Goal: Check status

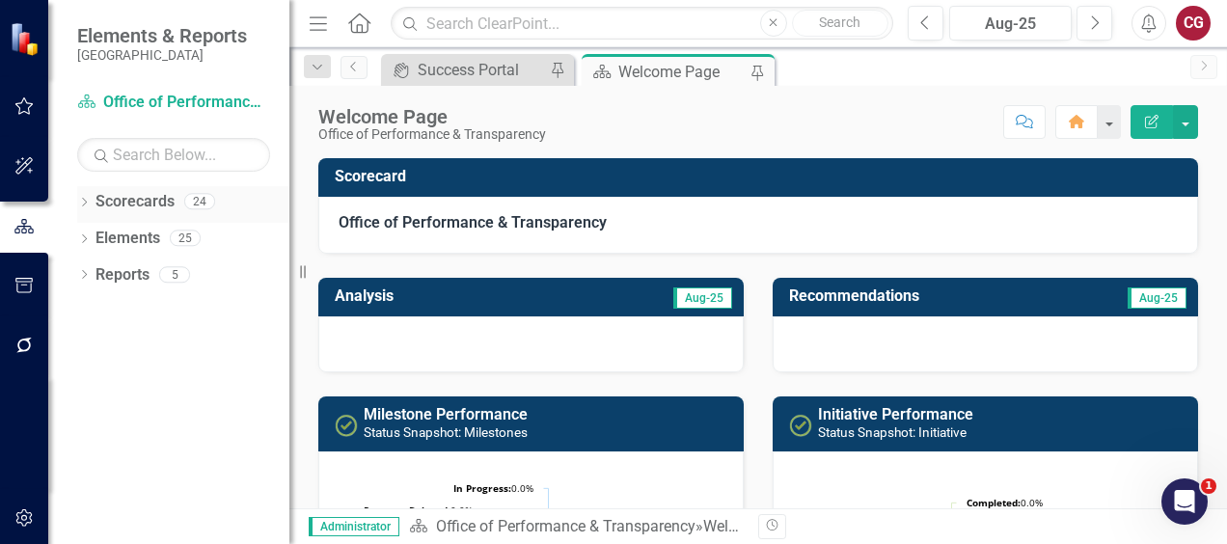
click at [88, 207] on icon "Dropdown" at bounding box center [84, 204] width 14 height 11
click at [96, 241] on icon "Dropdown" at bounding box center [94, 238] width 14 height 12
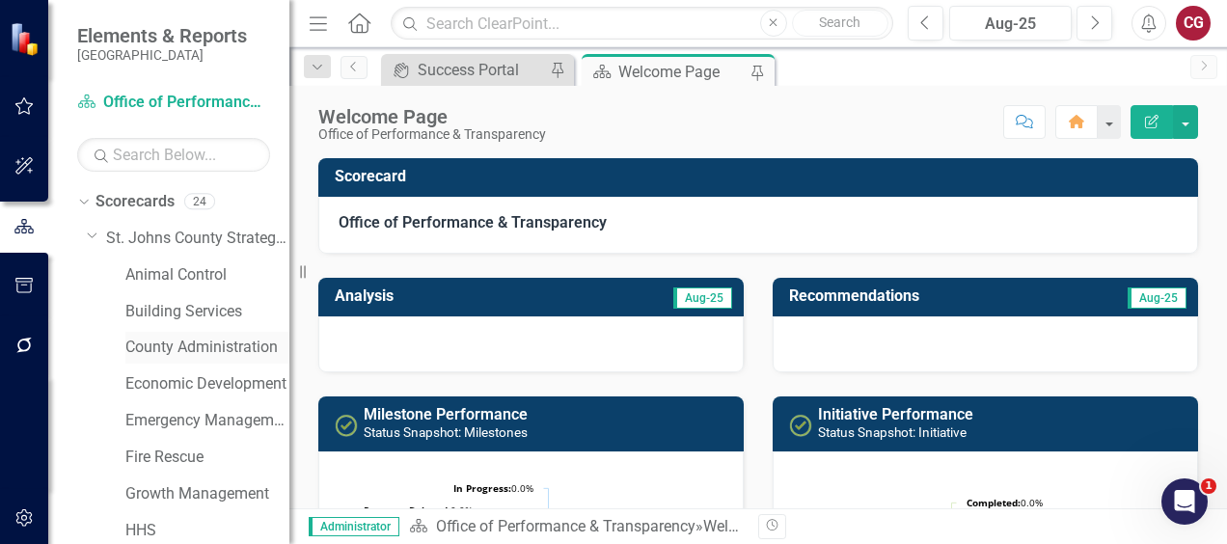
click at [167, 340] on link "County Administration" at bounding box center [207, 348] width 164 height 22
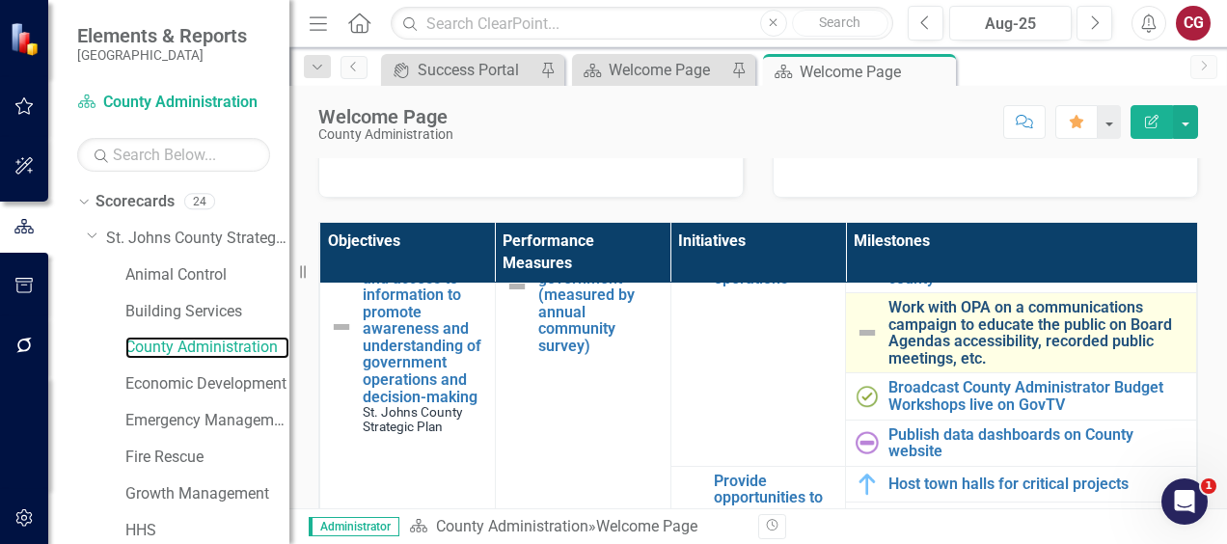
scroll to position [193, 0]
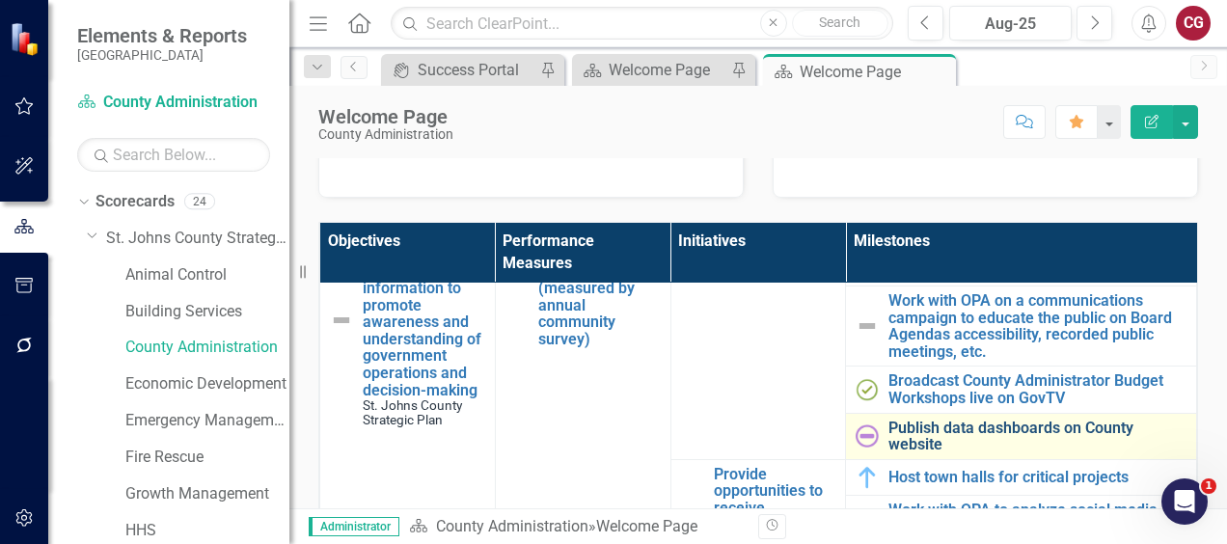
click at [893, 429] on link "Publish data dashboards on County website" at bounding box center [1038, 437] width 298 height 34
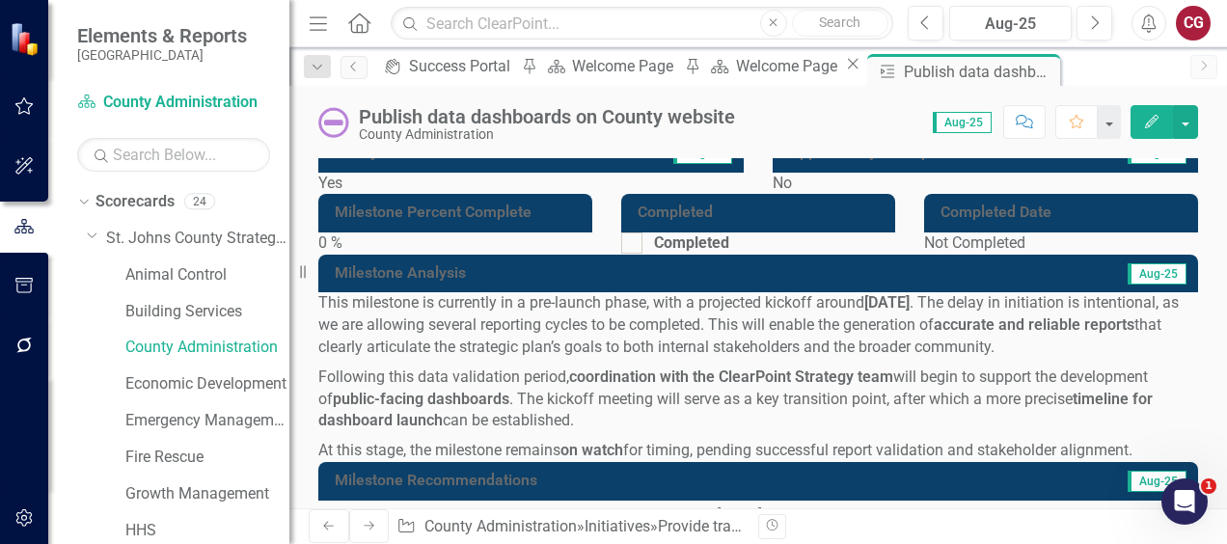
scroll to position [193, 0]
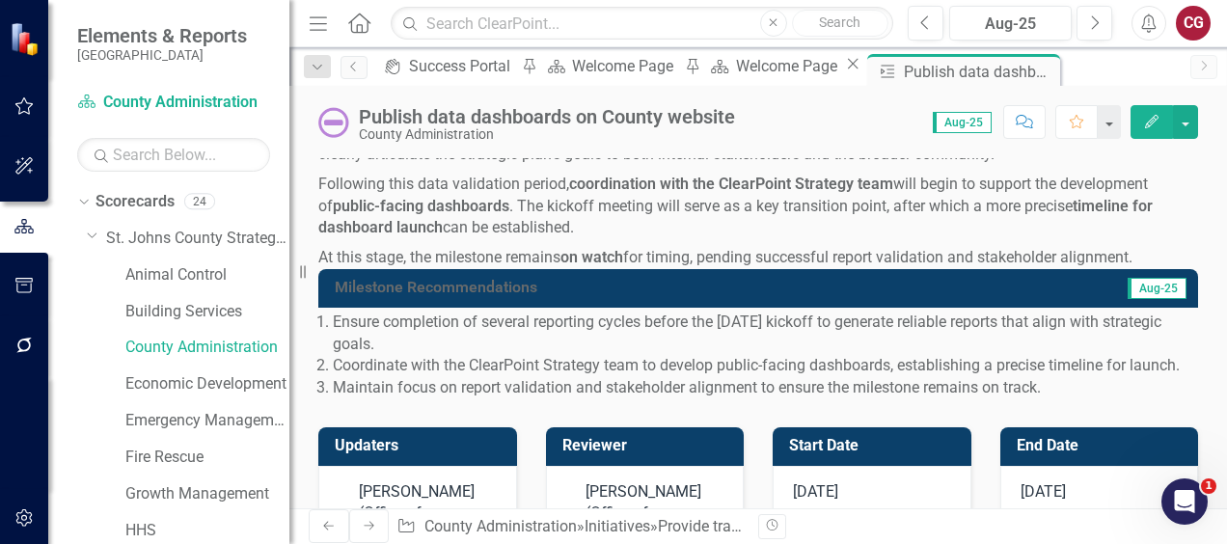
click at [338, 126] on img at bounding box center [333, 122] width 31 height 31
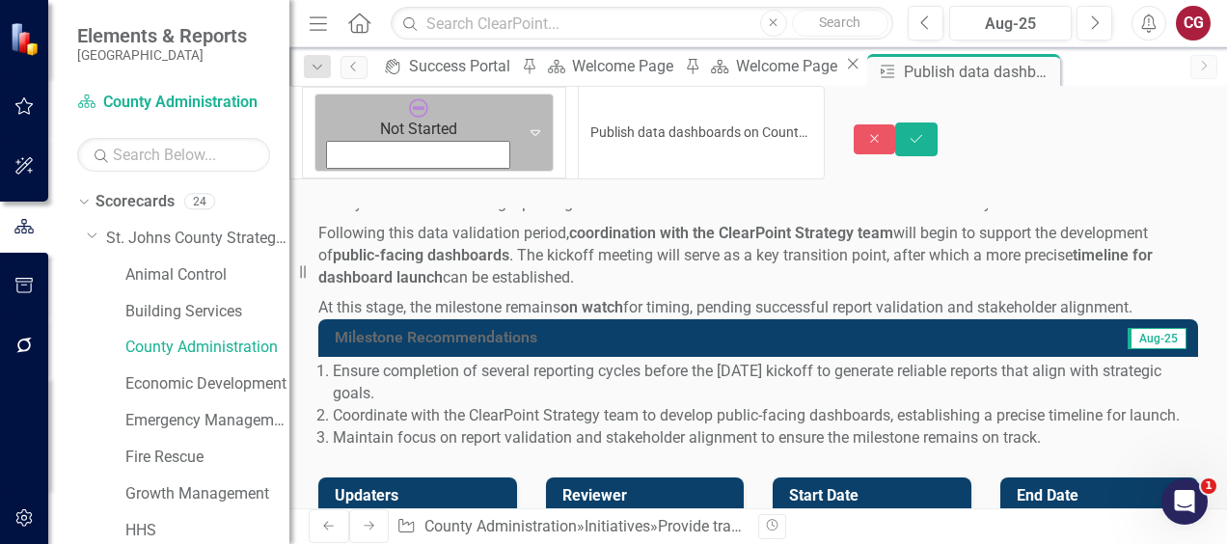
click at [526, 124] on icon "Expand" at bounding box center [535, 131] width 19 height 15
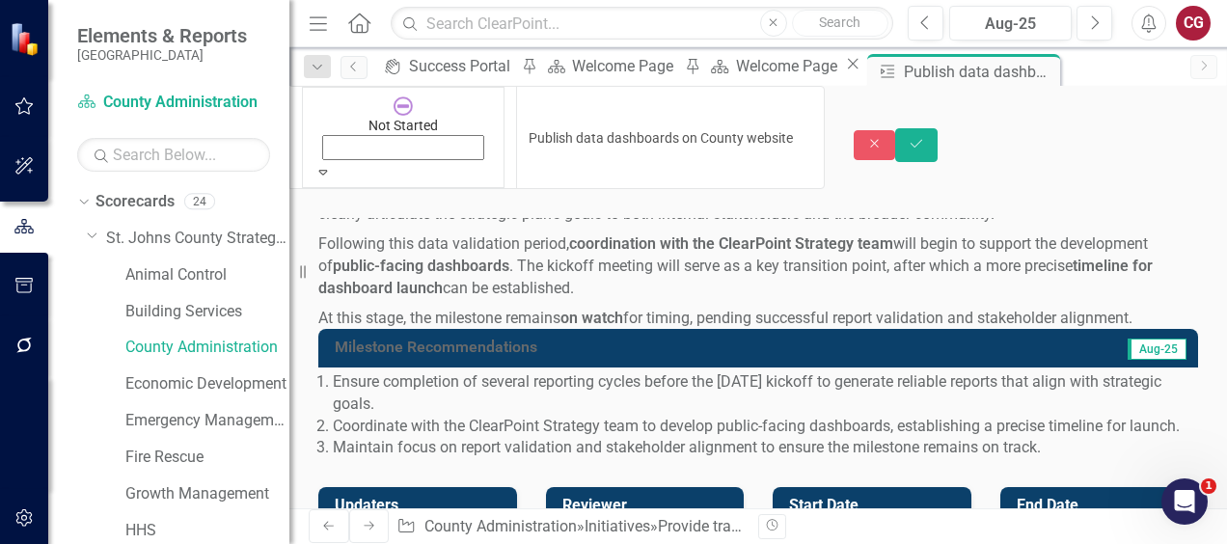
click at [332, 165] on icon "Expand" at bounding box center [323, 172] width 17 height 14
click at [925, 137] on icon "Save" at bounding box center [916, 144] width 17 height 14
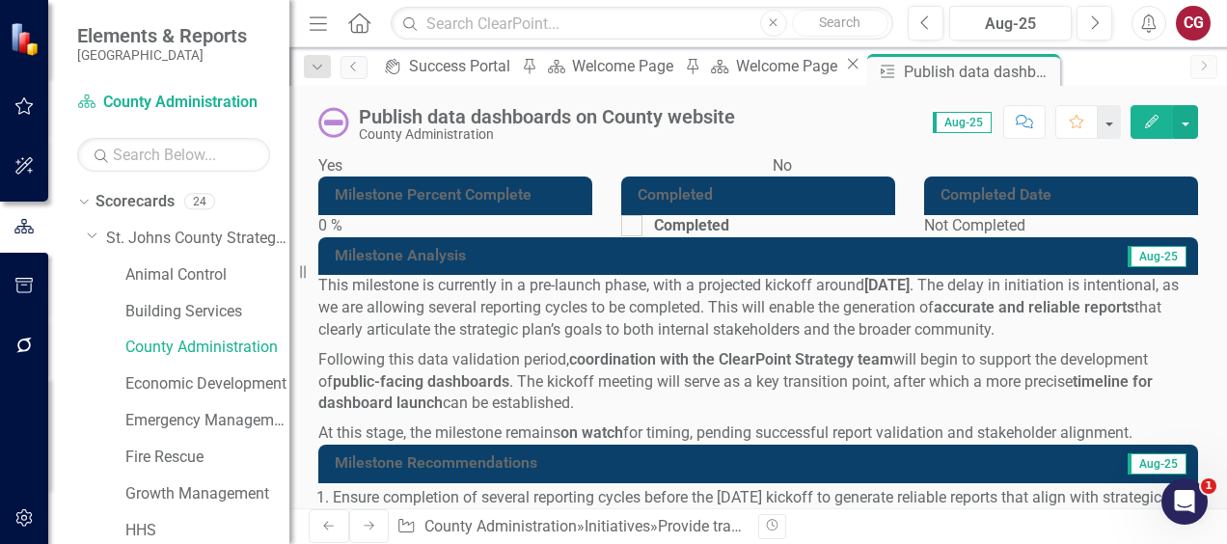
scroll to position [0, 0]
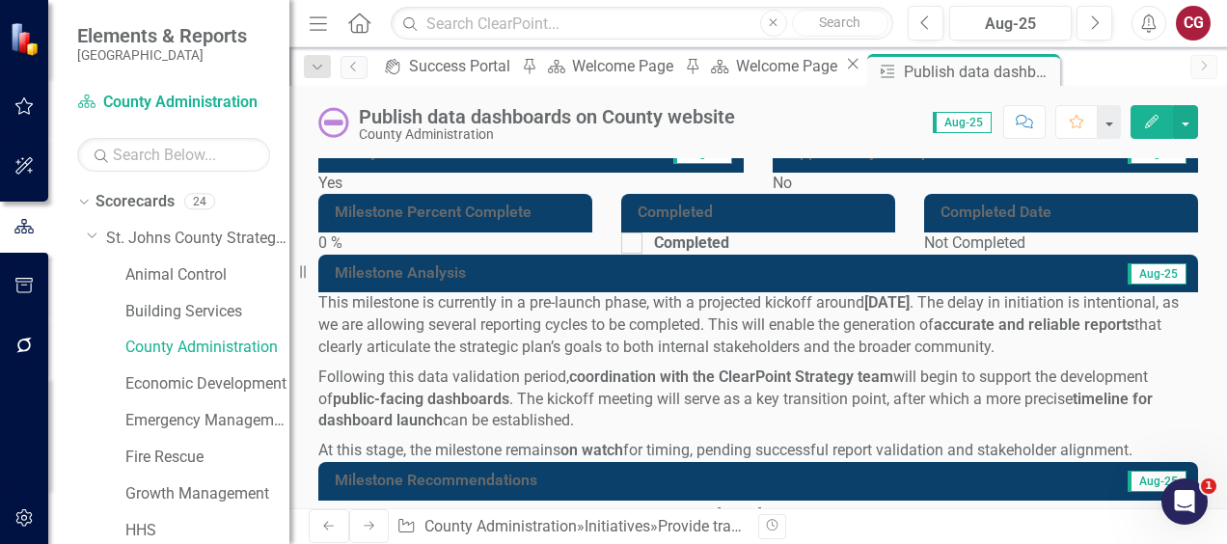
click at [334, 124] on img at bounding box center [333, 122] width 31 height 31
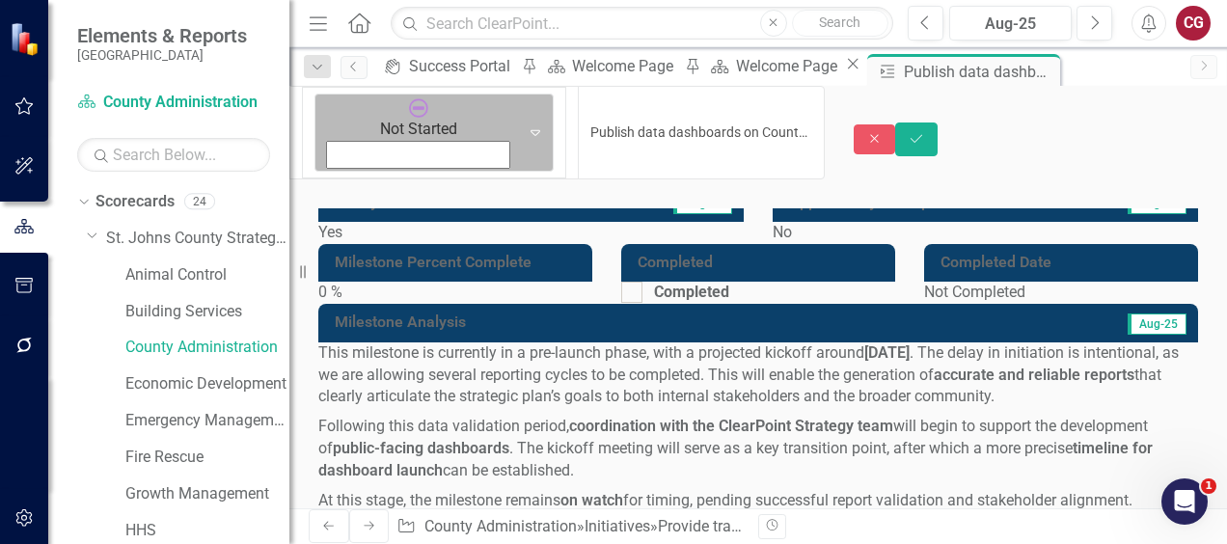
click at [526, 124] on icon "Expand" at bounding box center [535, 131] width 19 height 15
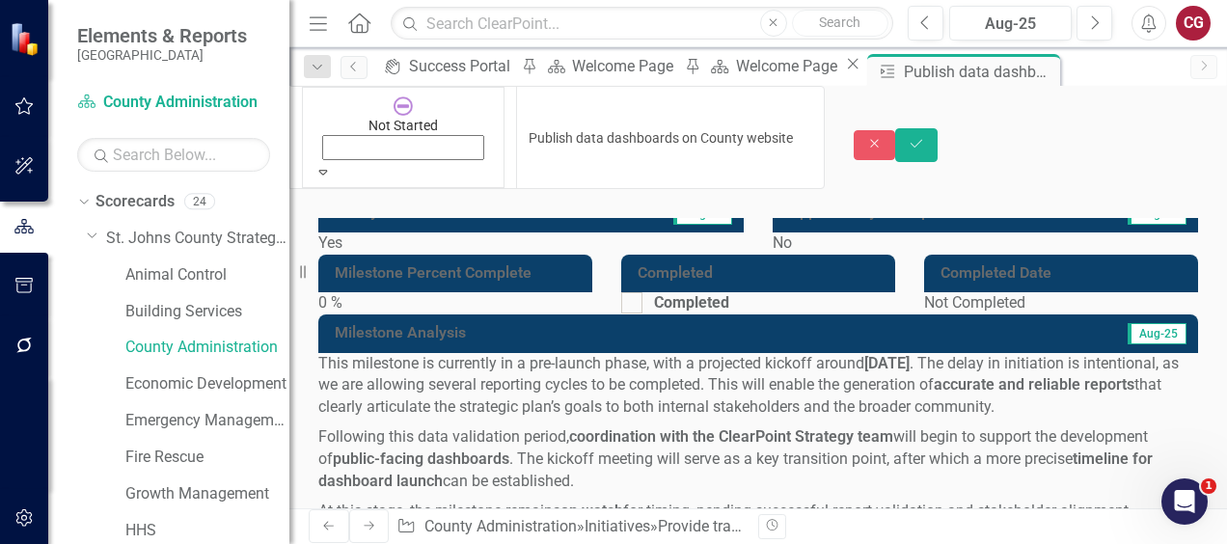
click at [938, 128] on button "Save" at bounding box center [916, 145] width 42 height 34
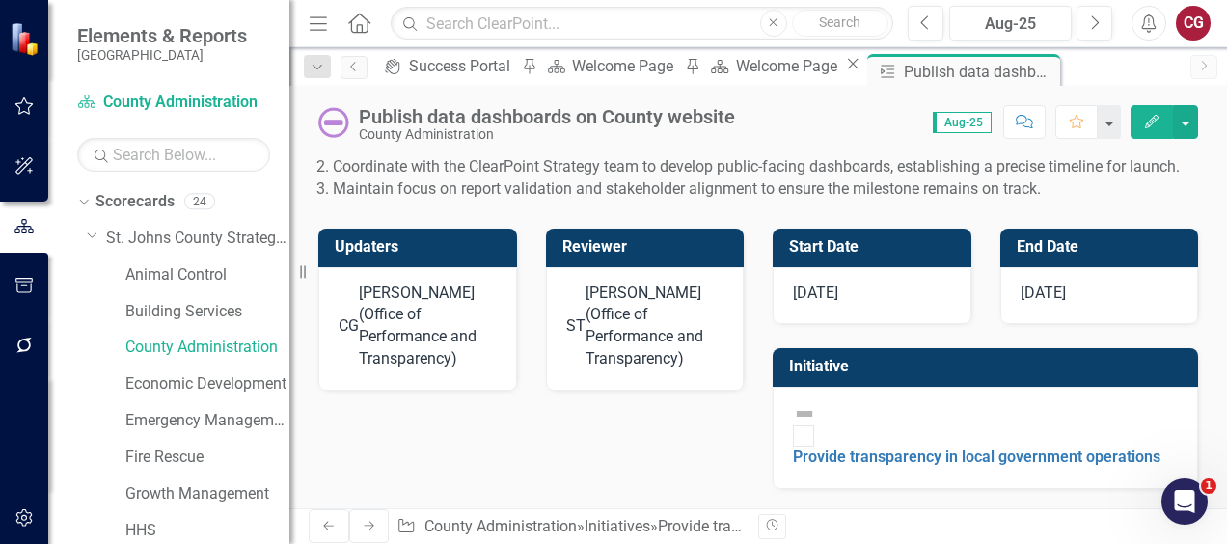
scroll to position [605, 0]
click at [362, 68] on link "Previous" at bounding box center [354, 67] width 27 height 23
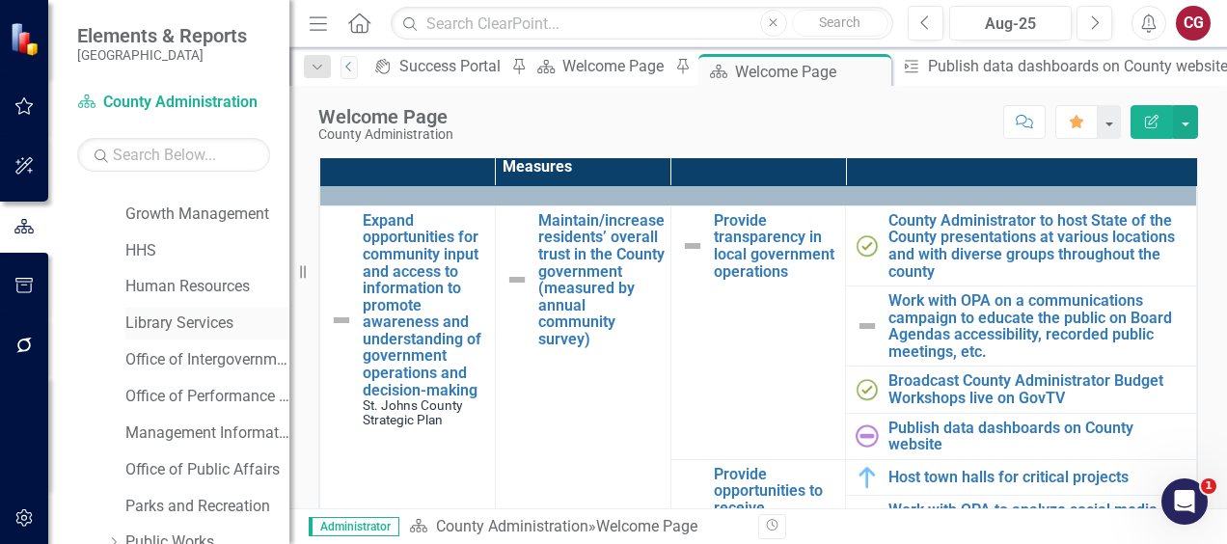
scroll to position [289, 0]
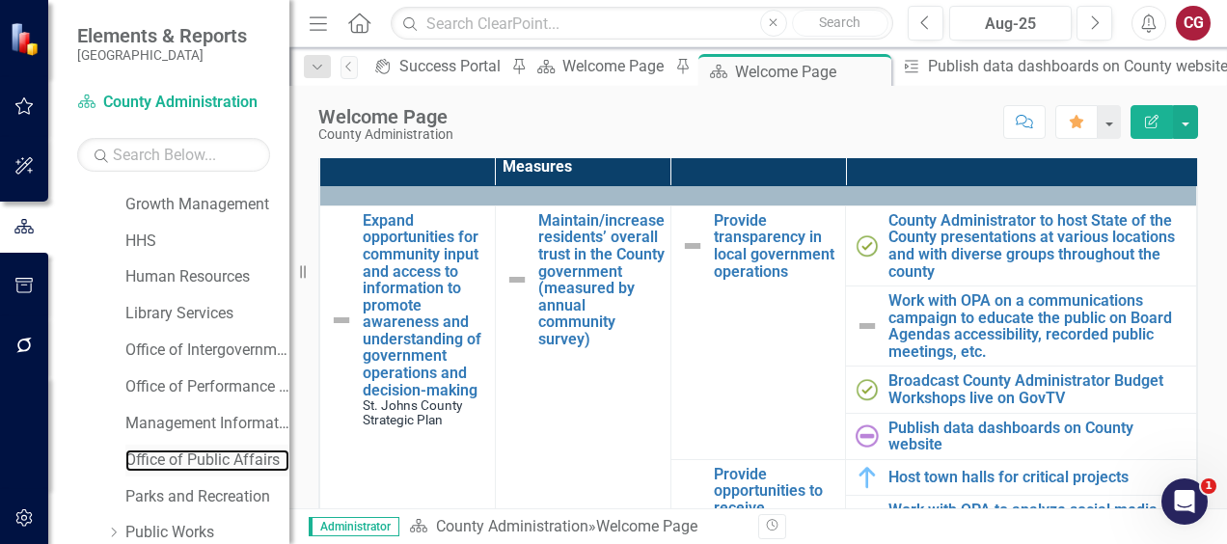
click at [207, 454] on link "Office of Public Affairs" at bounding box center [207, 461] width 164 height 22
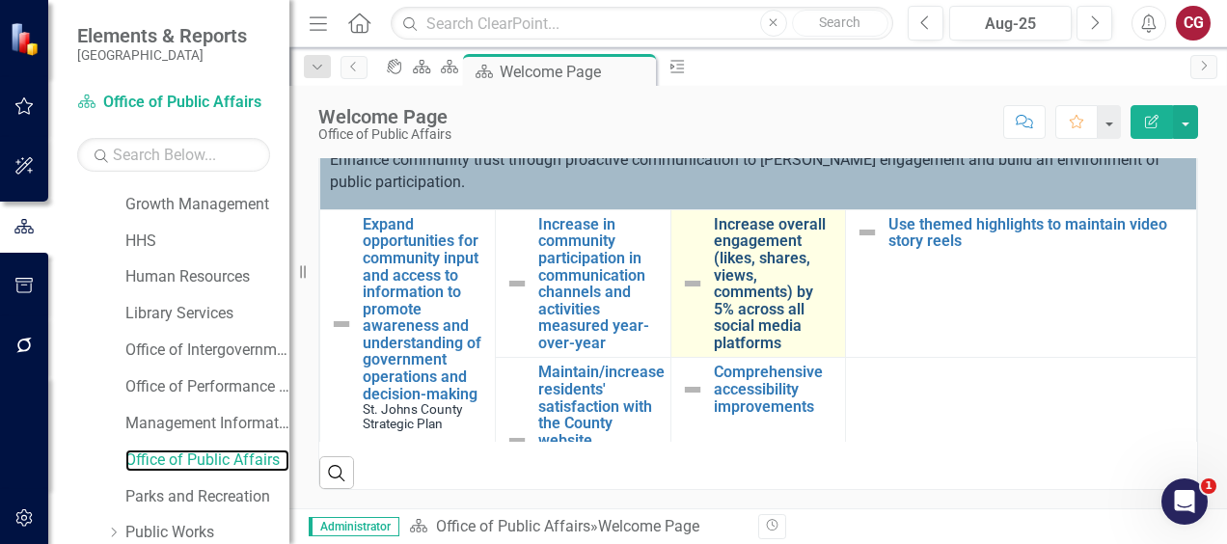
scroll to position [672, 0]
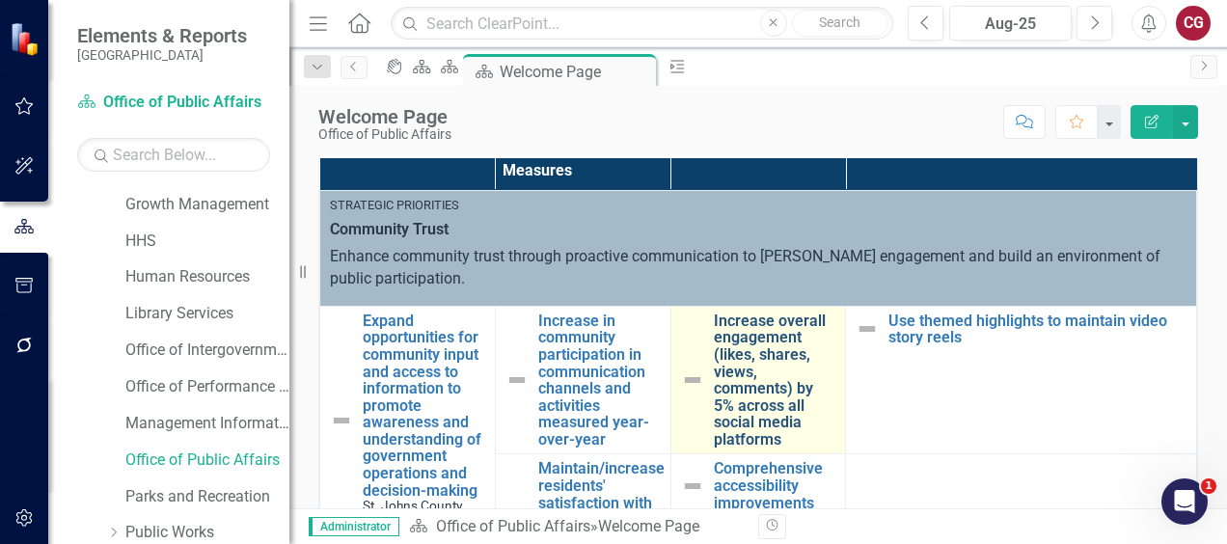
click at [762, 340] on link "Increase overall engagement (likes, shares, views, comments) by 5% across all s…" at bounding box center [775, 381] width 123 height 136
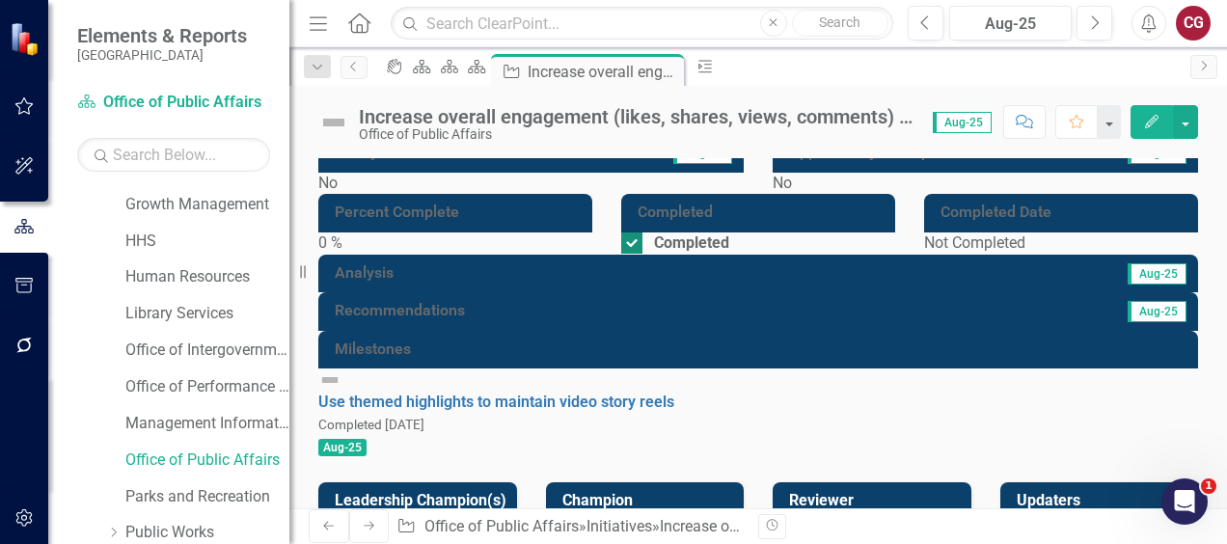
checkbox input "true"
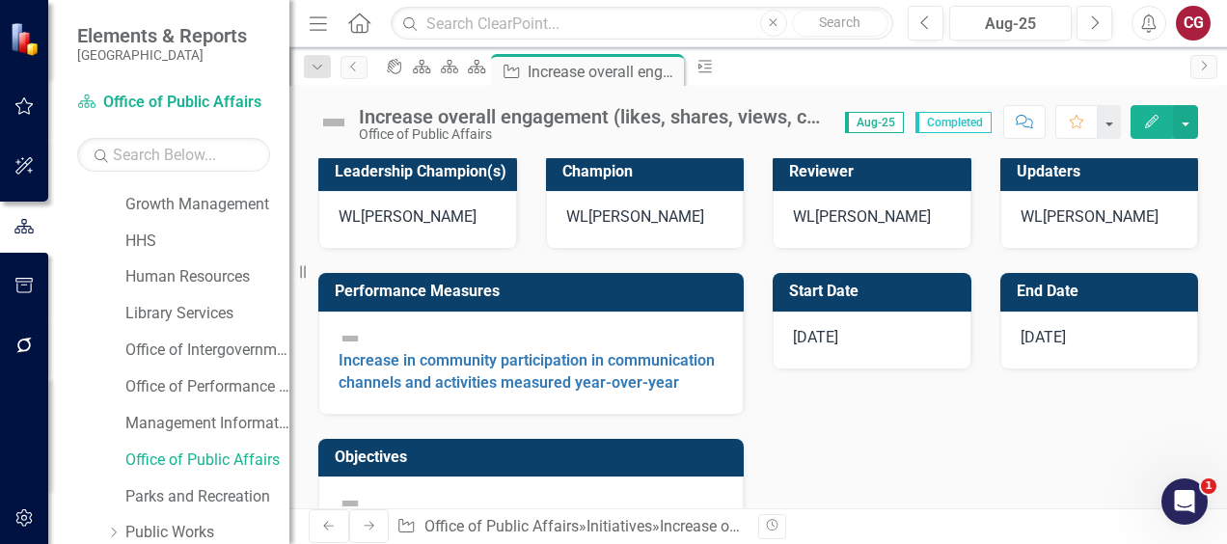
scroll to position [386, 0]
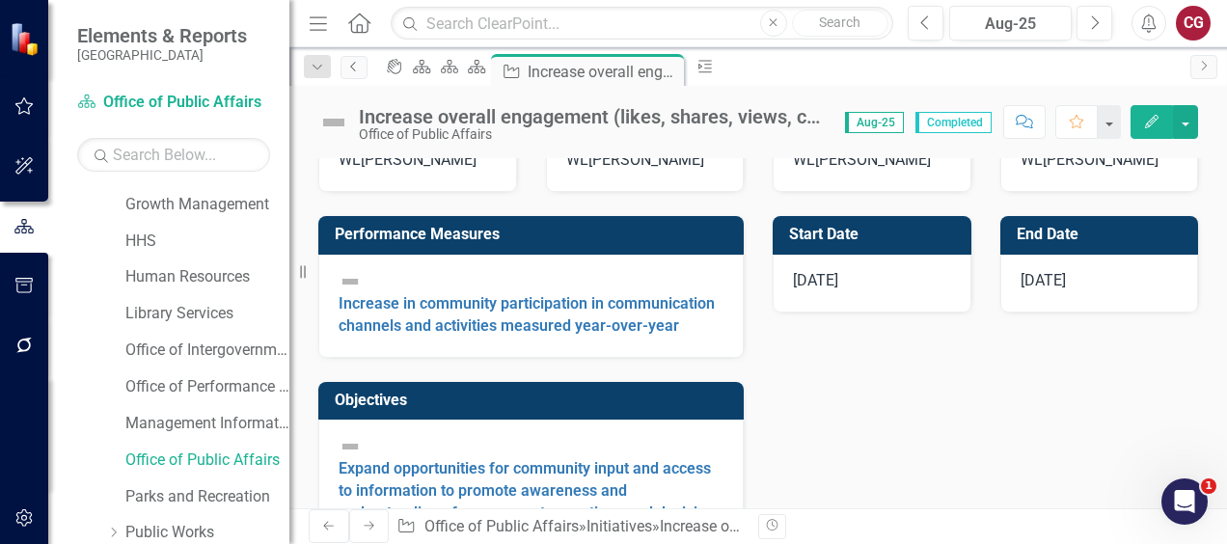
click at [354, 71] on icon "Previous" at bounding box center [353, 67] width 15 height 12
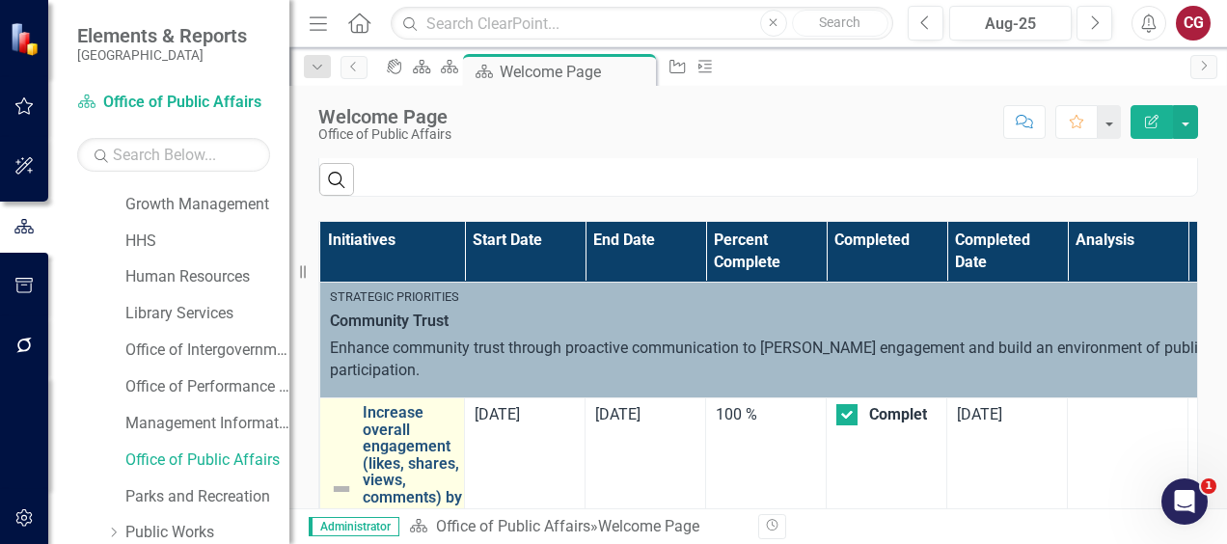
click at [393, 439] on link "Increase overall engagement (likes, shares, views, comments) by 5% across all s…" at bounding box center [413, 480] width 101 height 152
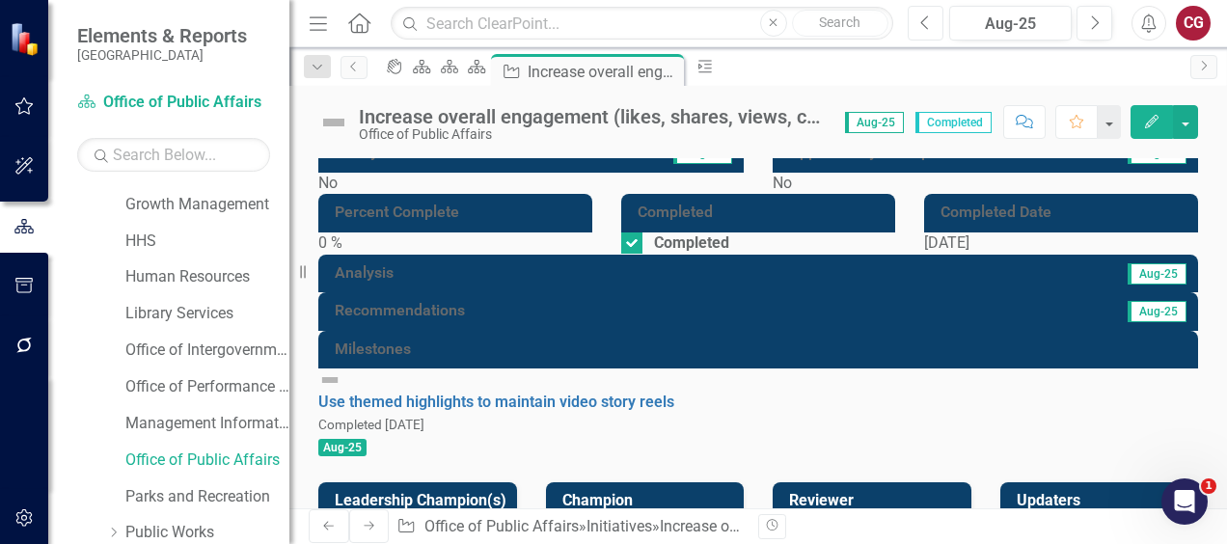
click at [920, 32] on button "Previous" at bounding box center [926, 23] width 36 height 35
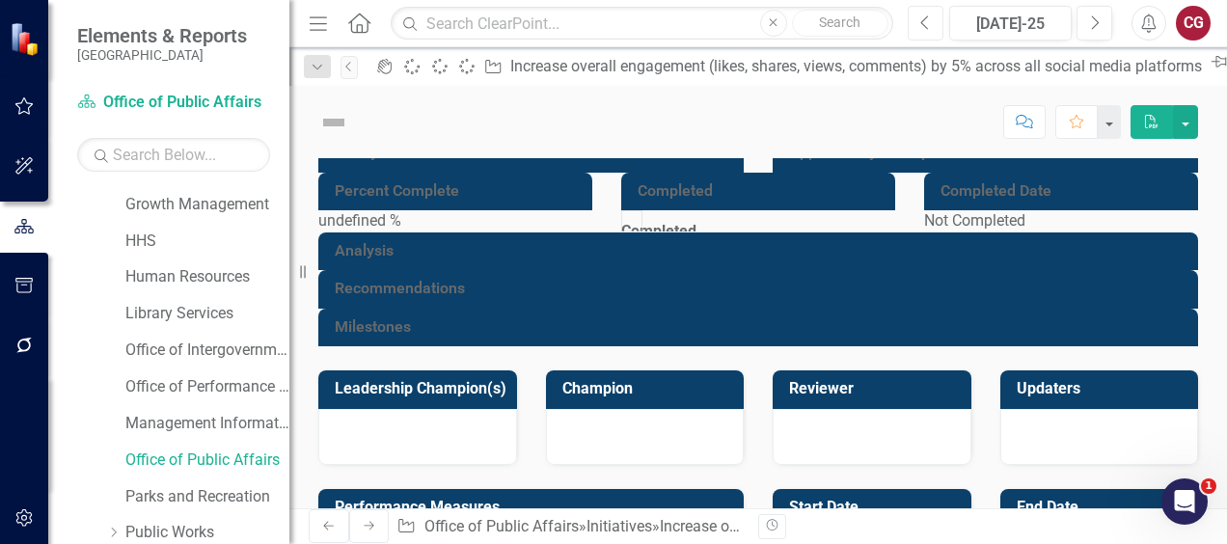
checkbox input "true"
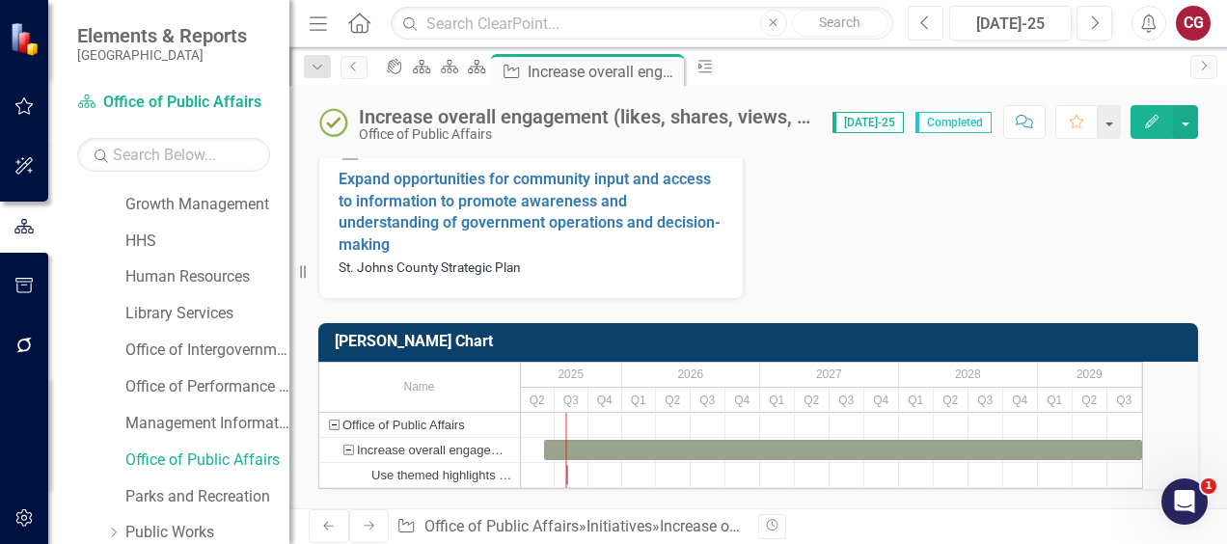
scroll to position [772, 0]
click at [457, 45] on link "Increase in community participation in communication channels and activities me…" at bounding box center [527, 25] width 376 height 41
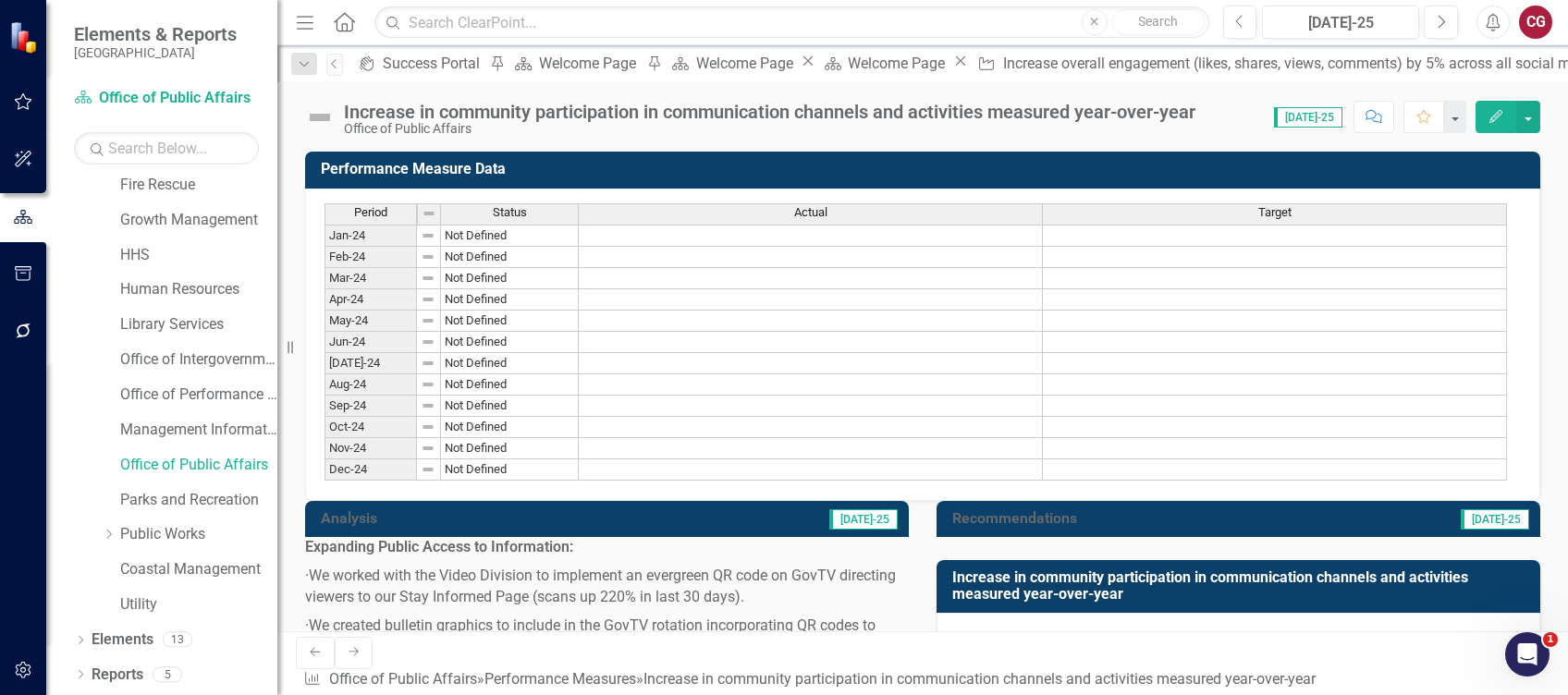
scroll to position [252, 0]
click at [188, 460] on link "Office of Public Affairs" at bounding box center [198, 466] width 157 height 21
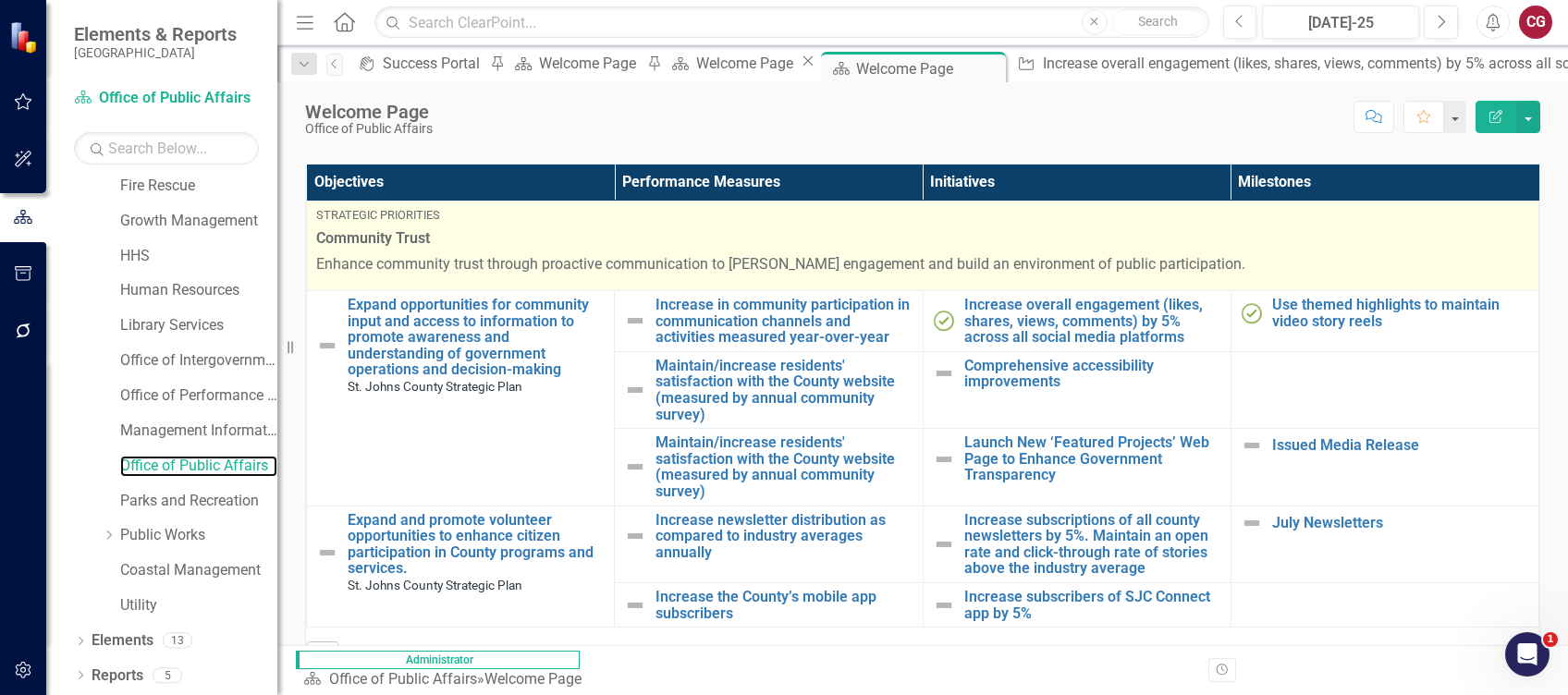
scroll to position [616, 0]
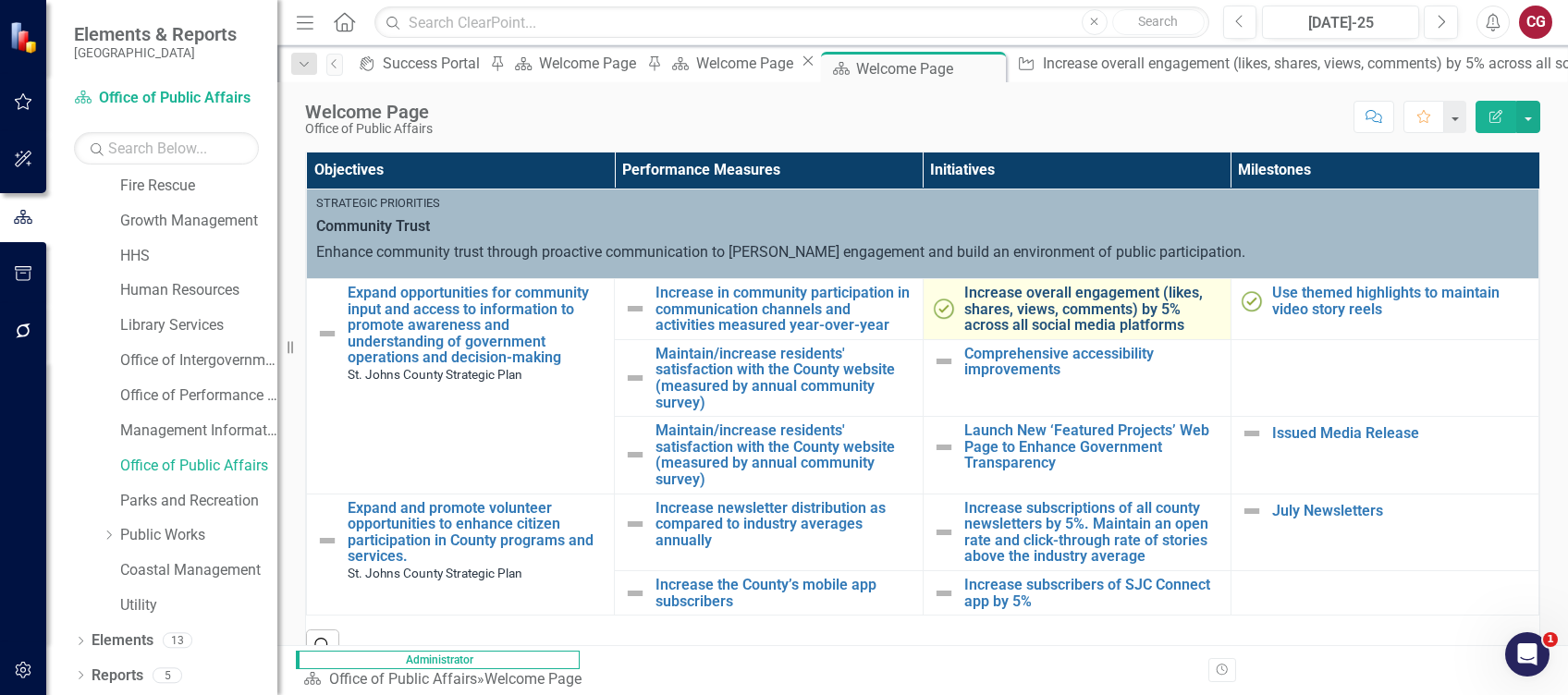
click at [964, 303] on link "Increase overall engagement (likes, shares, views, comments) by 5% across all s…" at bounding box center [1092, 308] width 257 height 49
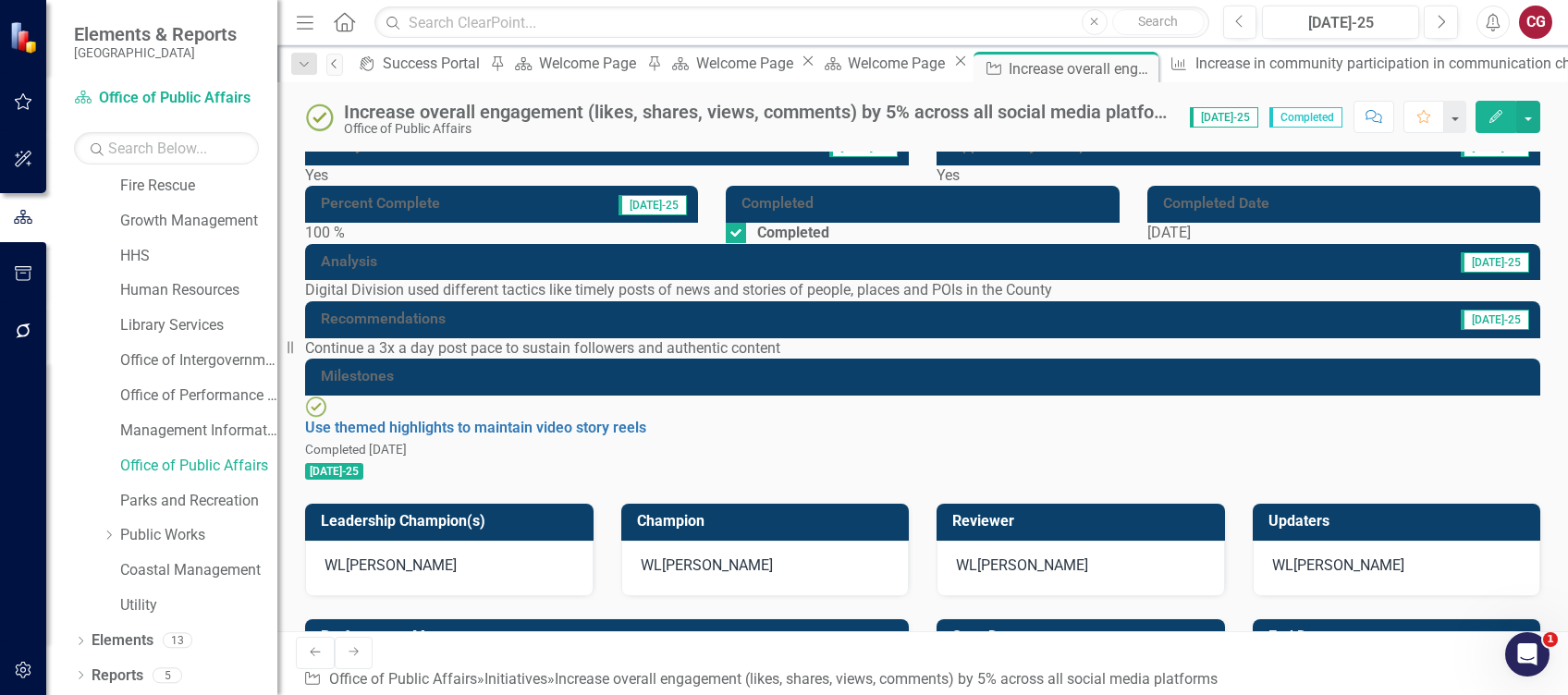
click at [342, 65] on icon "Previous" at bounding box center [334, 64] width 14 height 11
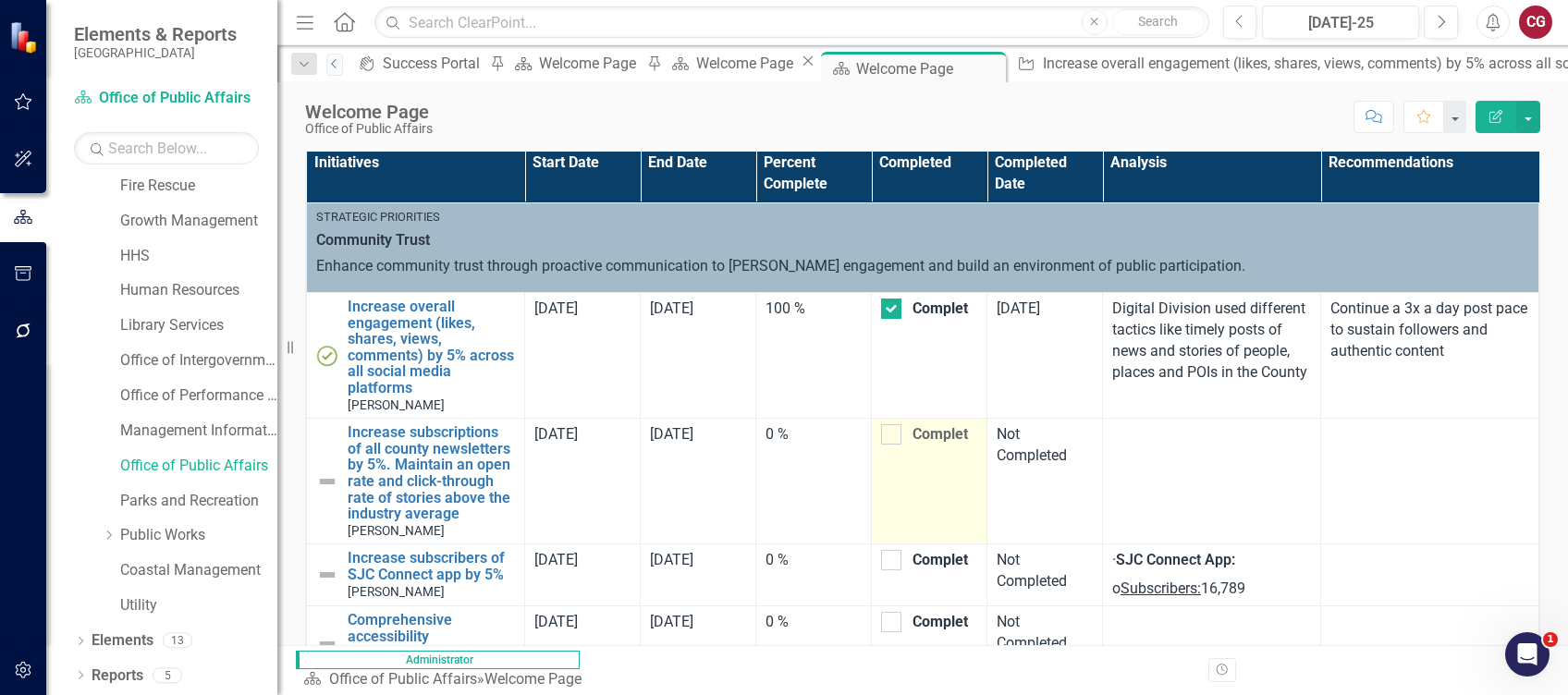
scroll to position [1231, 0]
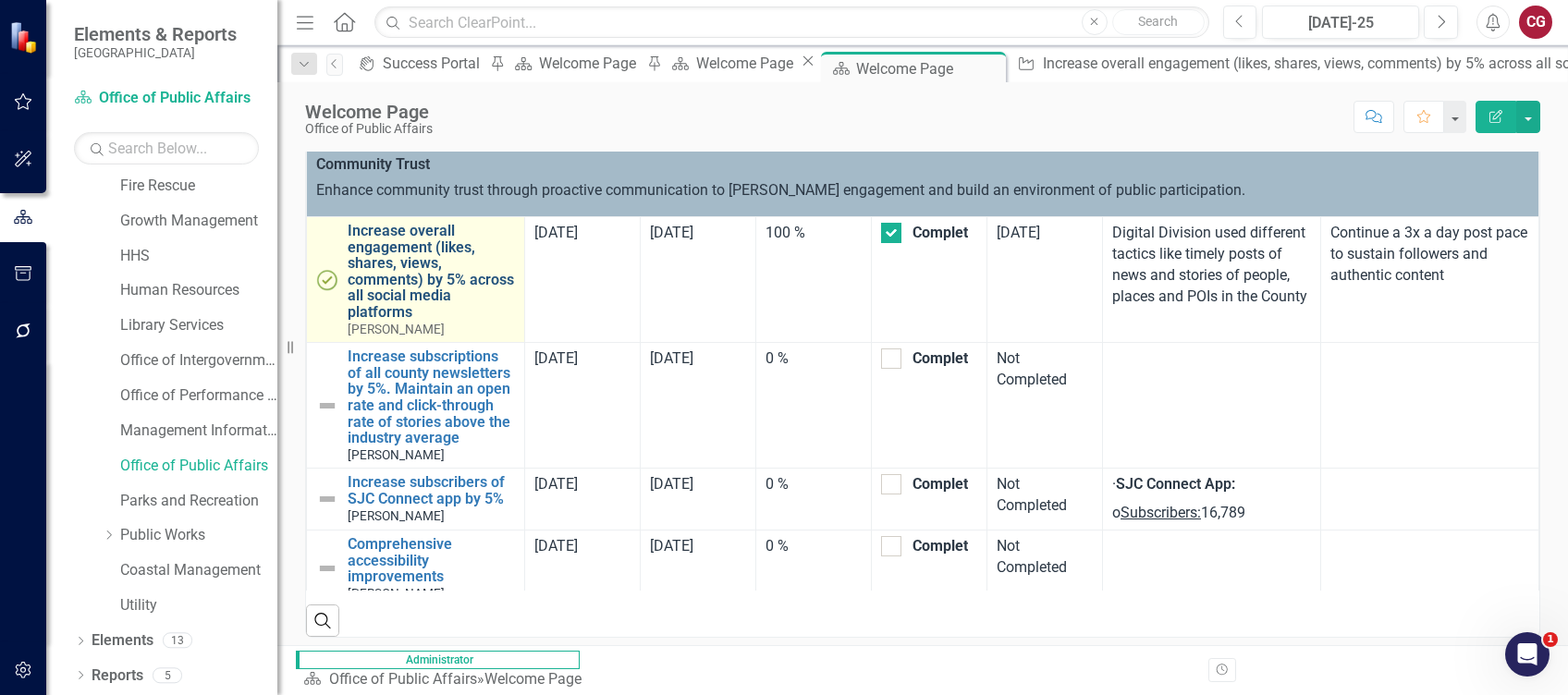
click at [449, 321] on link "Increase overall engagement (likes, shares, views, comments) by 5% across all s…" at bounding box center [431, 272] width 168 height 98
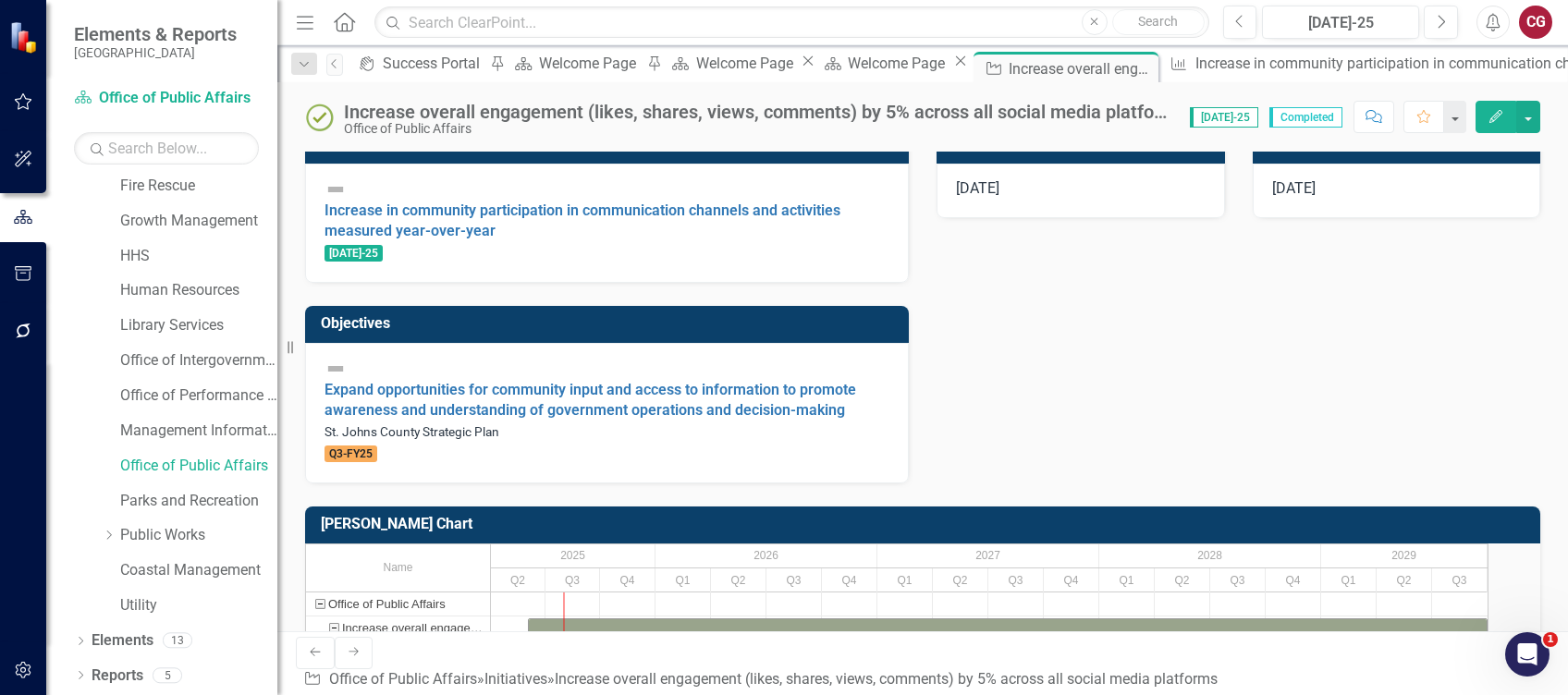
scroll to position [616, 0]
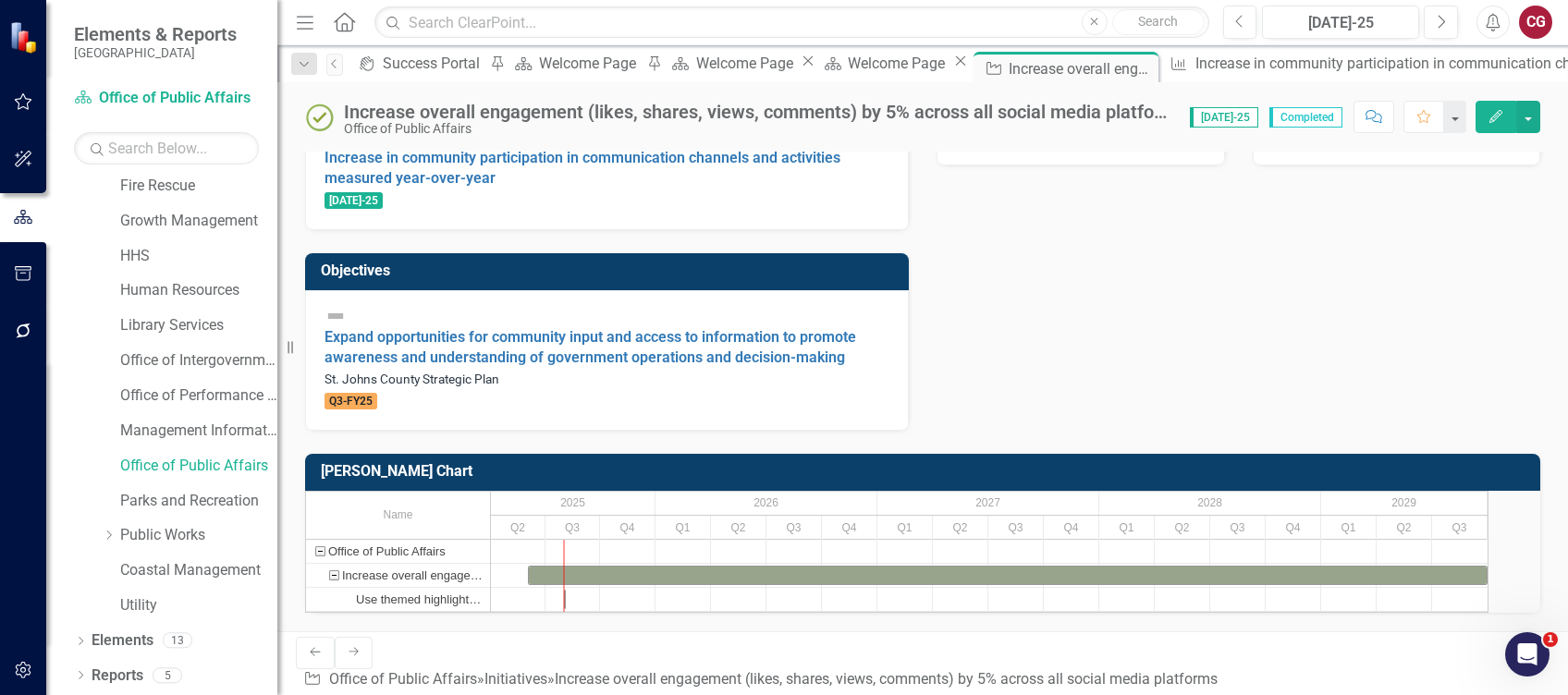
click at [499, 212] on div "Increase in community participation in communication channels and activities me…" at bounding box center [607, 168] width 565 height 86
click at [504, 188] on link "Increase in community participation in communication channels and activities me…" at bounding box center [582, 168] width 515 height 39
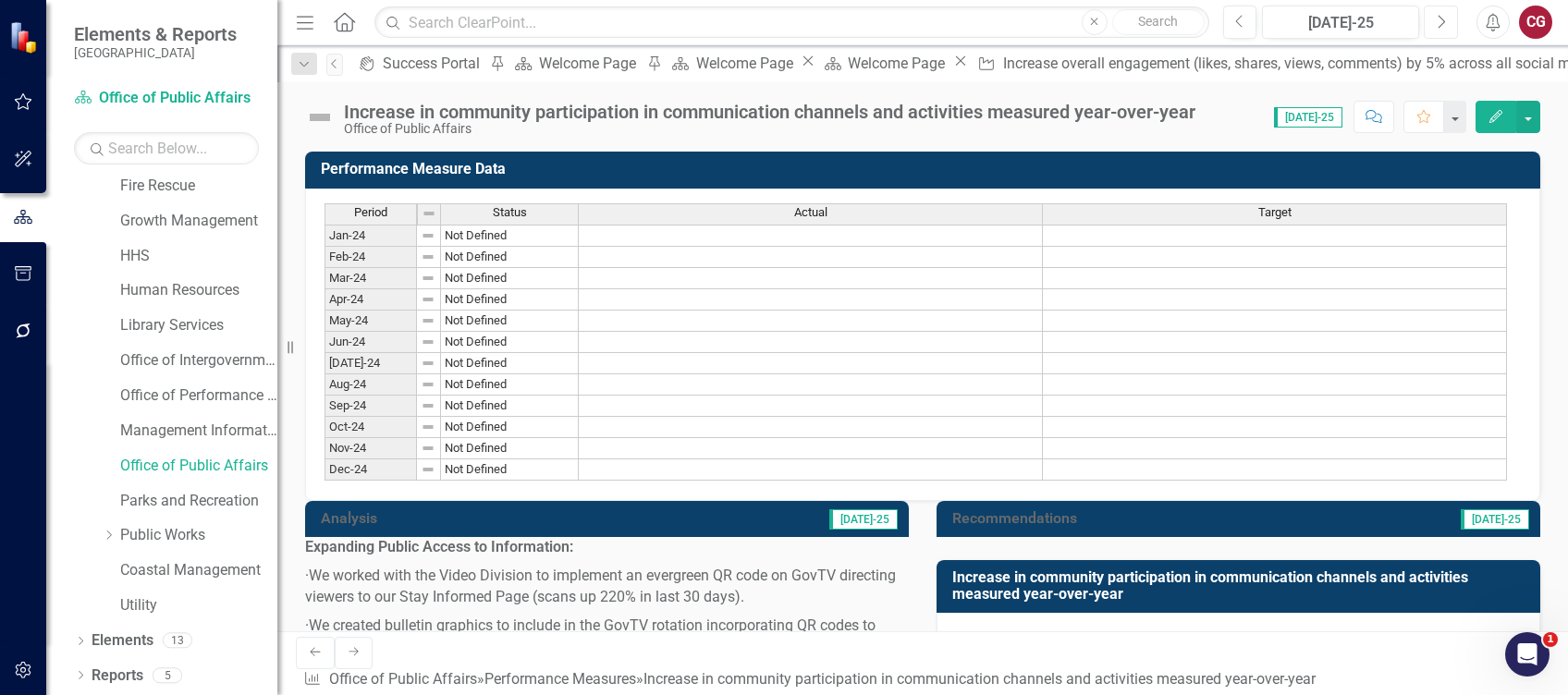
click at [1174, 32] on button "Next" at bounding box center [1441, 22] width 34 height 34
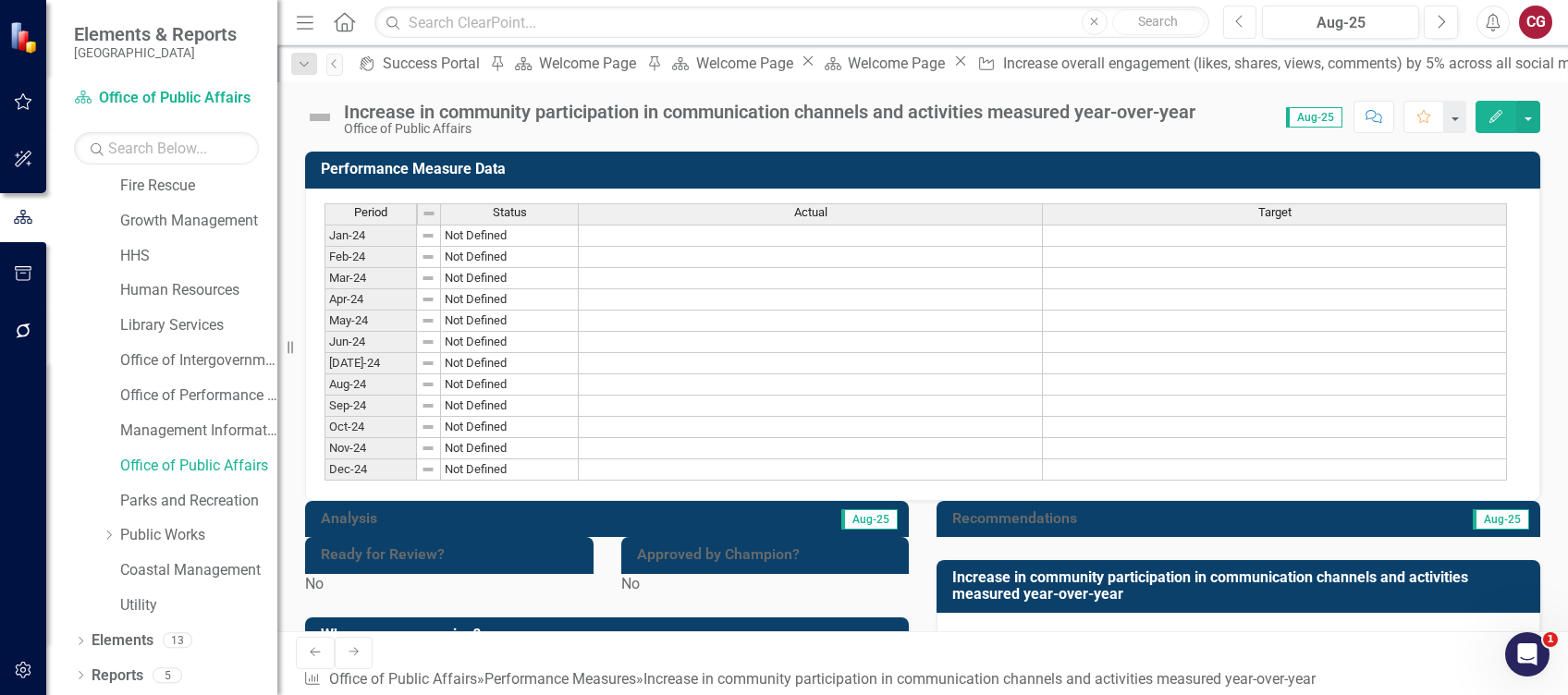
click at [1174, 28] on icon "Previous" at bounding box center [1239, 21] width 11 height 16
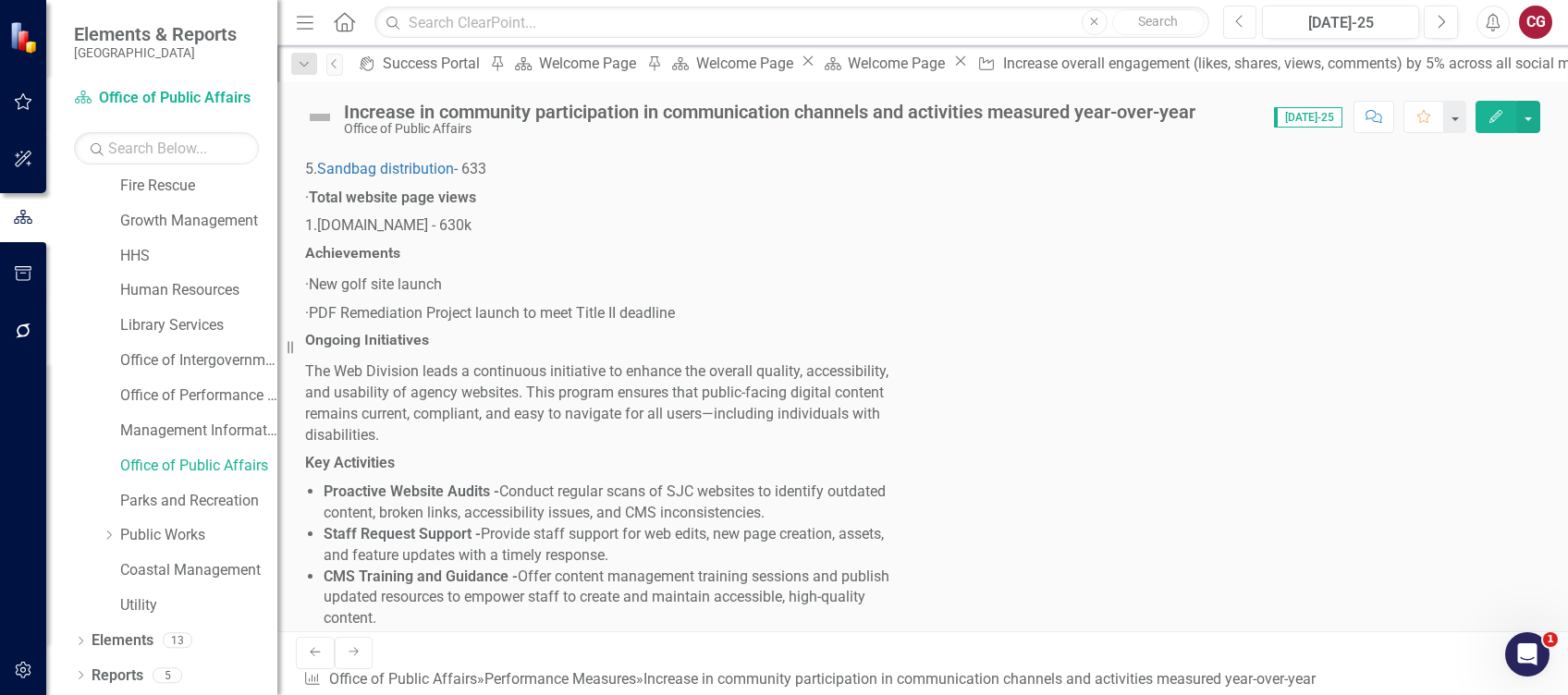
scroll to position [862, 0]
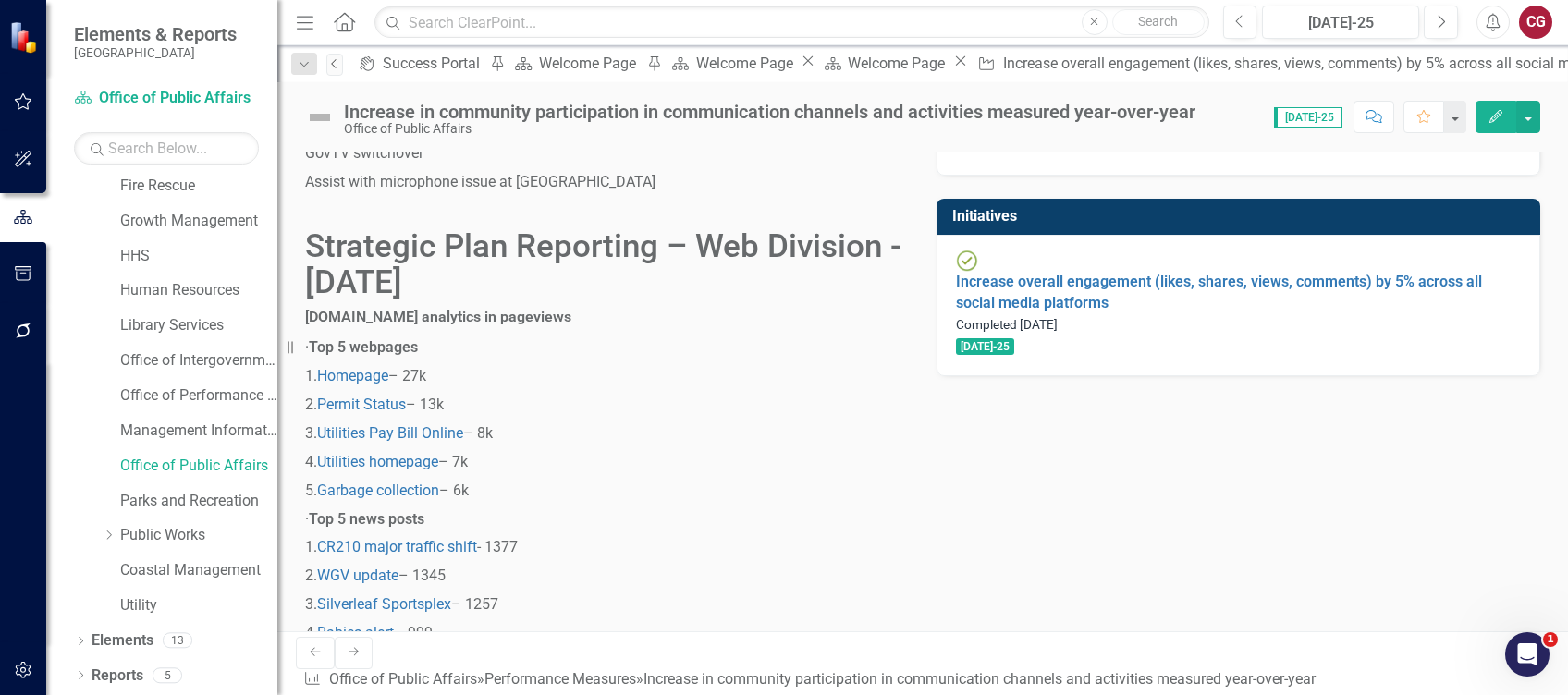
click at [342, 67] on icon "Previous" at bounding box center [334, 64] width 14 height 11
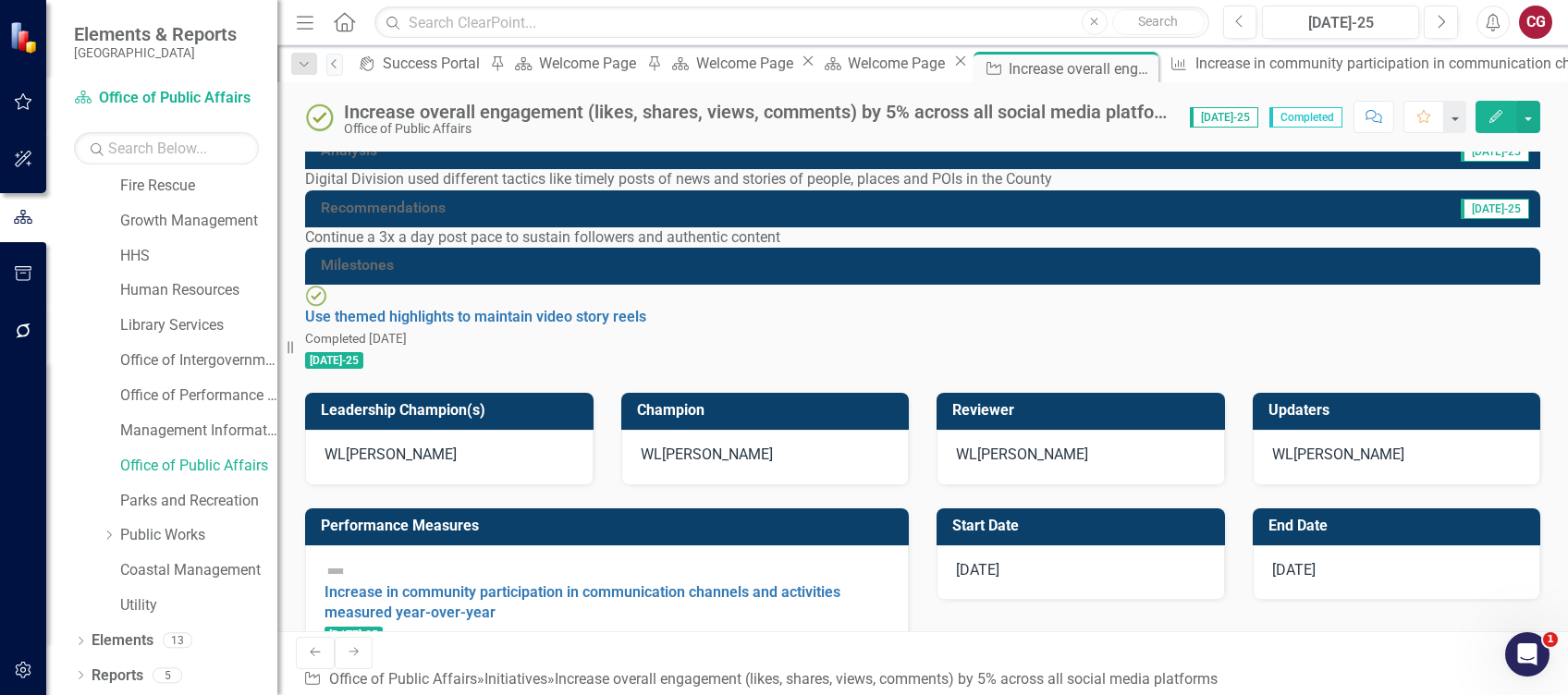
scroll to position [123, 0]
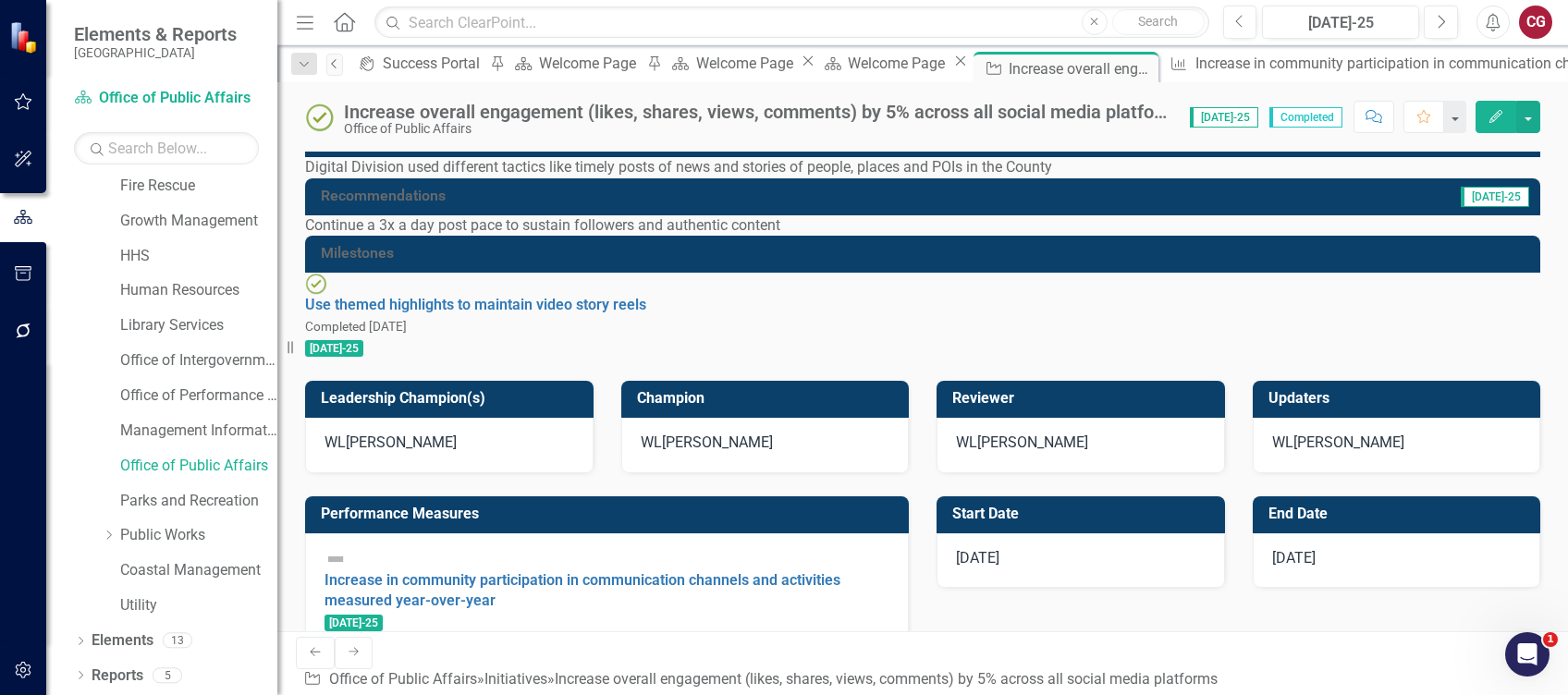
click at [342, 70] on link "Previous" at bounding box center [334, 64] width 16 height 22
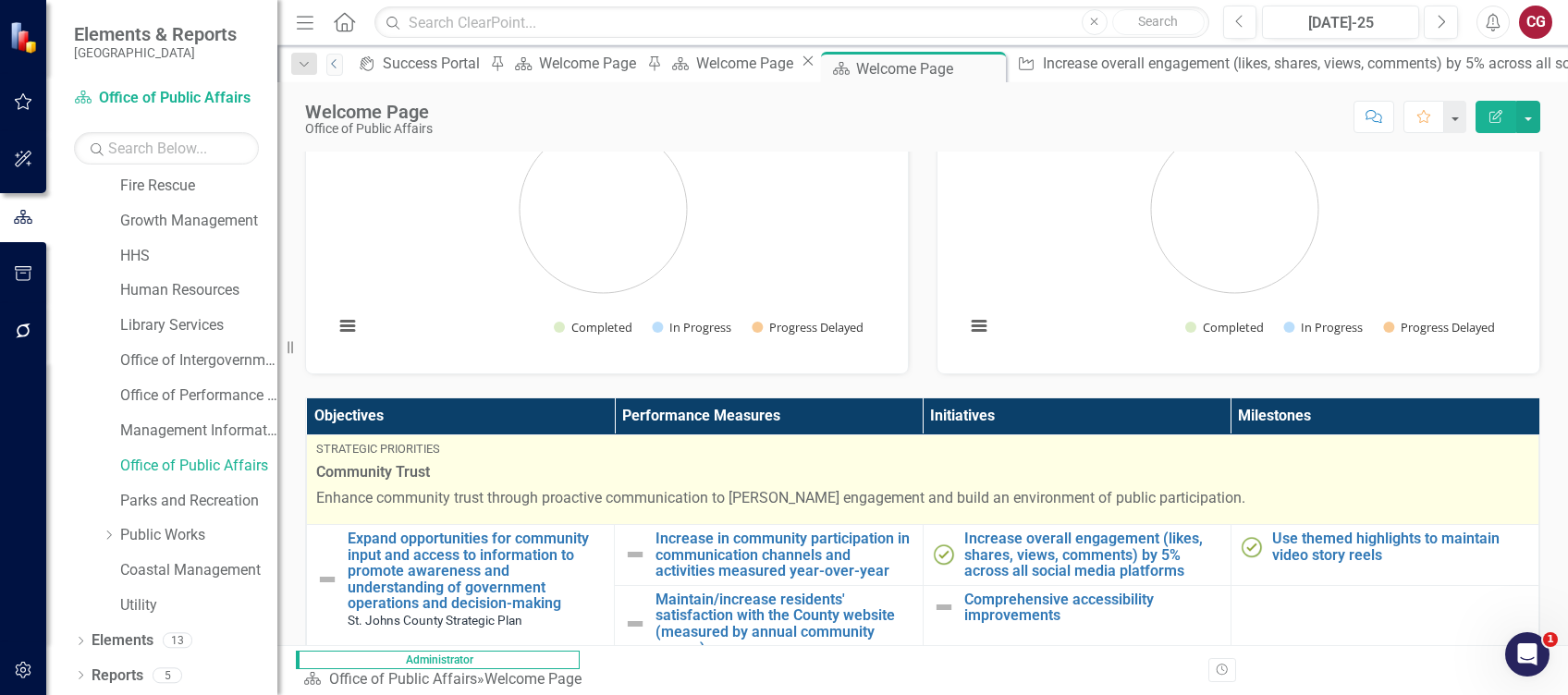
scroll to position [616, 0]
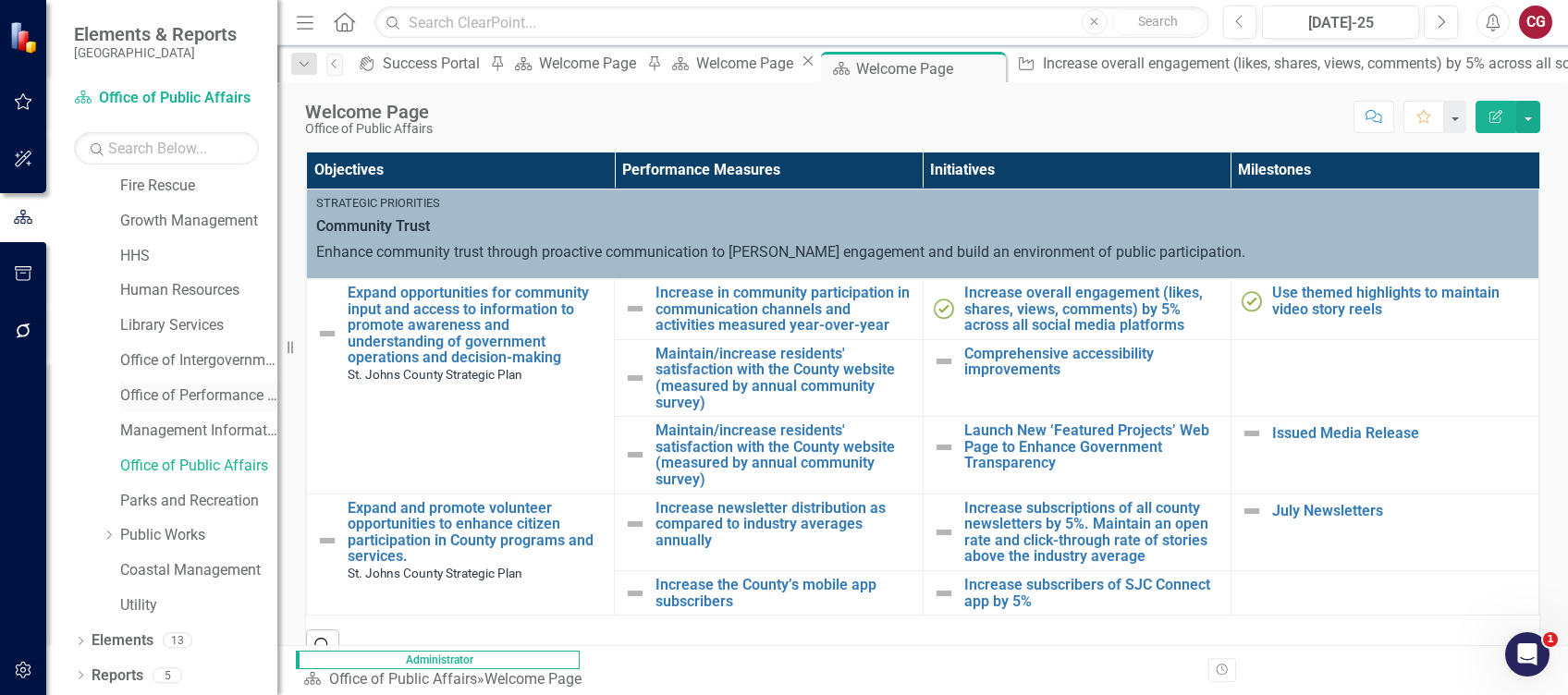
click at [170, 400] on link "Office of Performance & Transparency" at bounding box center [198, 395] width 157 height 21
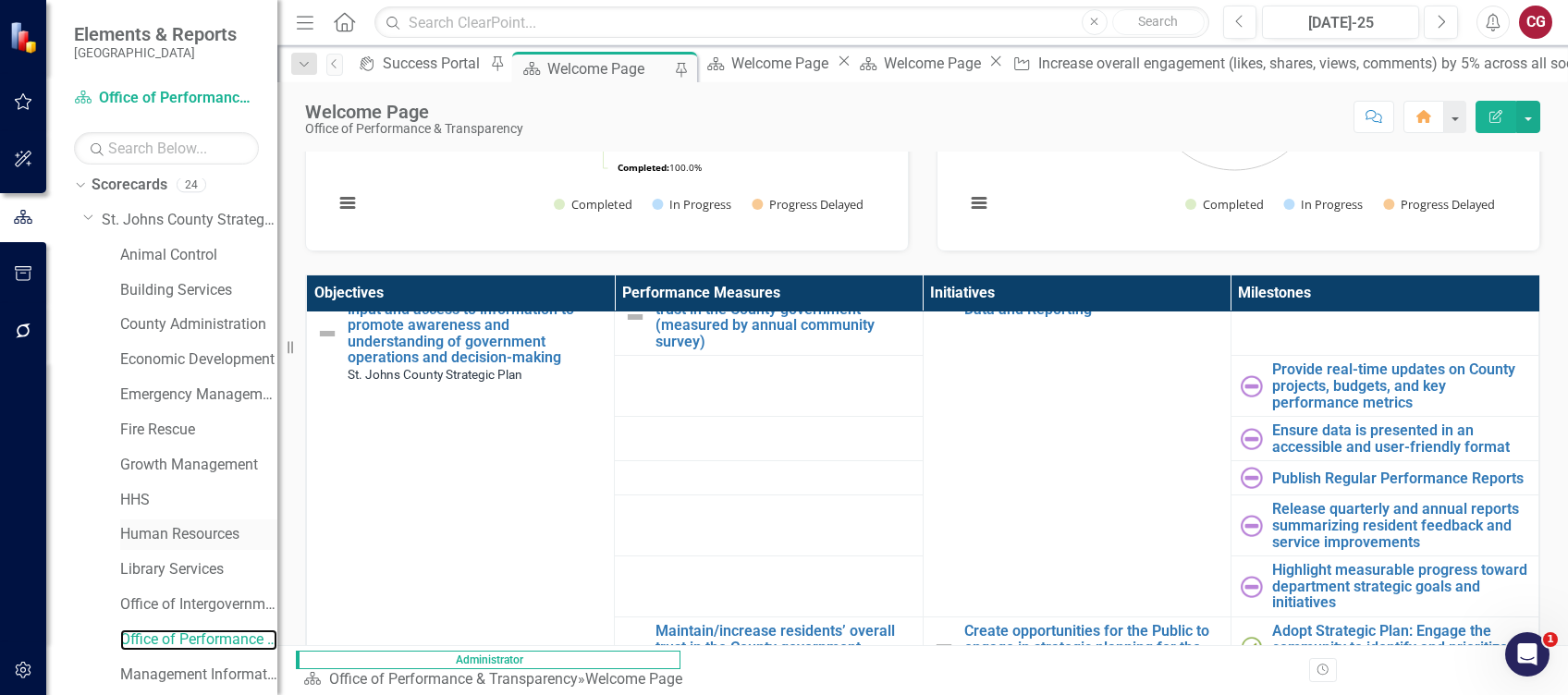
scroll to position [7, 0]
click at [167, 334] on link "County Administration" at bounding box center [198, 326] width 157 height 21
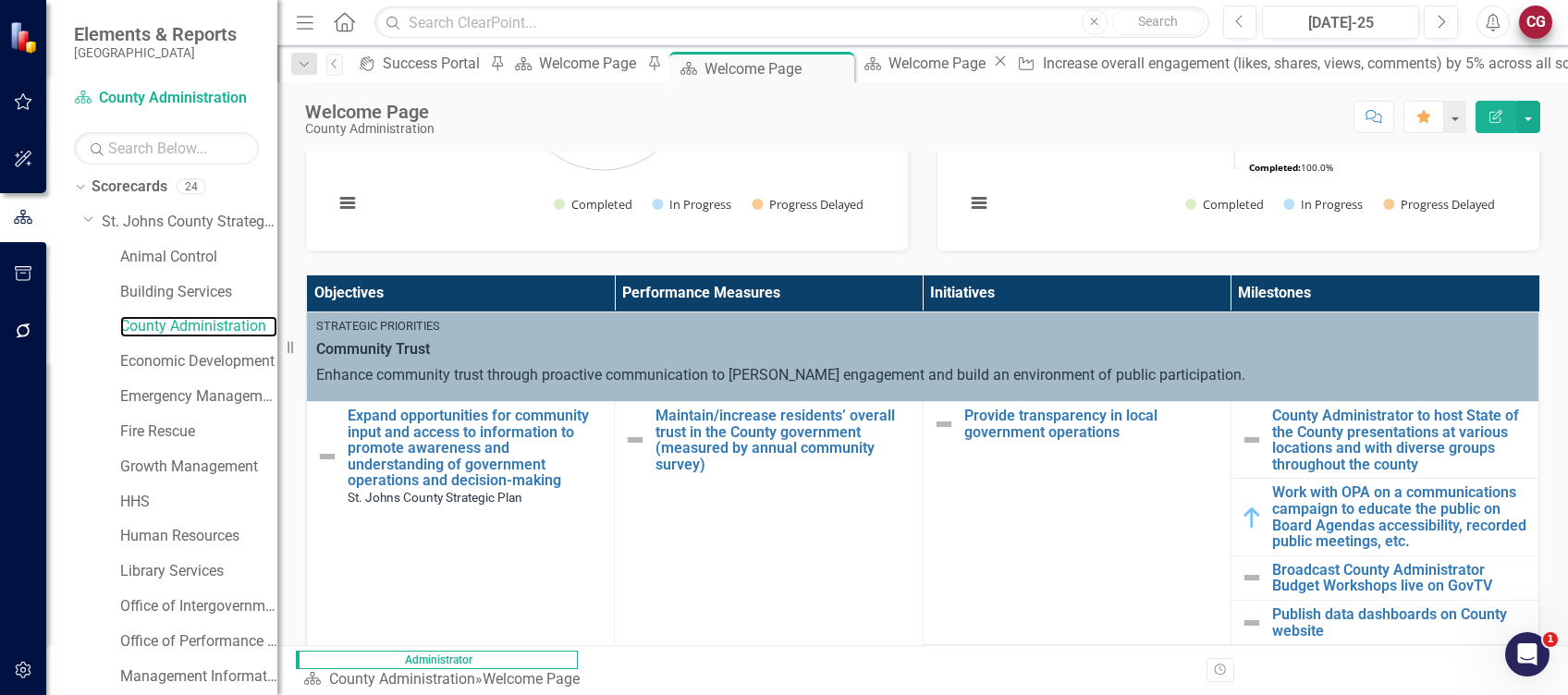
scroll to position [370, 0]
